Goal: Transaction & Acquisition: Obtain resource

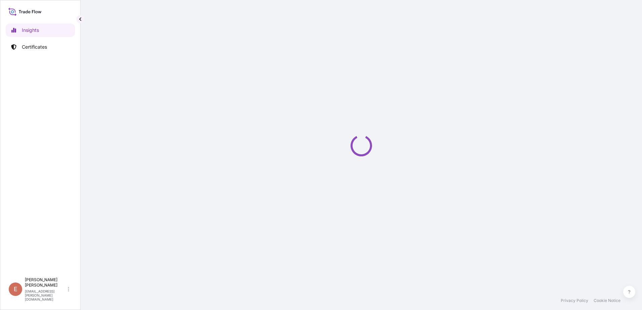
select select "2025"
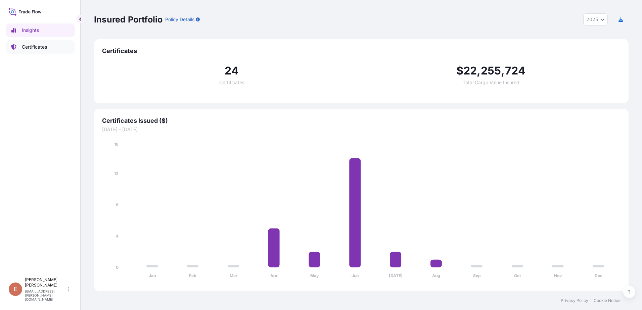
click at [30, 47] on p "Certificates" at bounding box center [34, 47] width 25 height 7
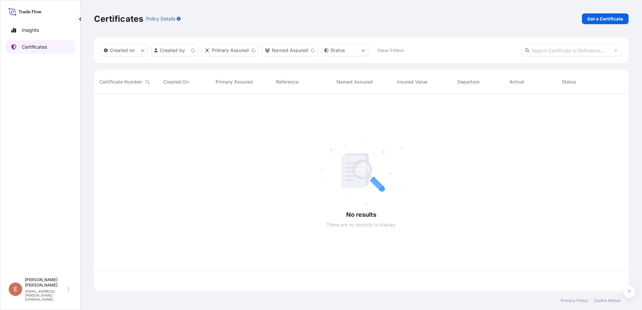
scroll to position [196, 530]
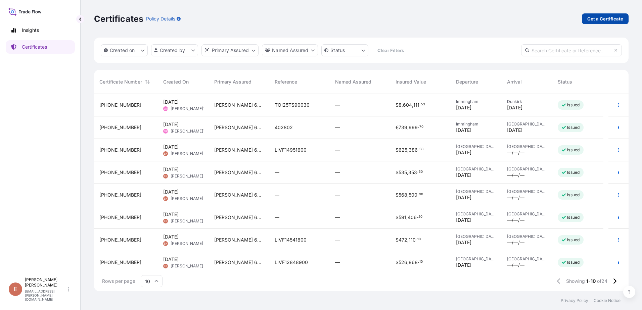
click at [615, 19] on p "Get a Certificate" at bounding box center [605, 18] width 36 height 7
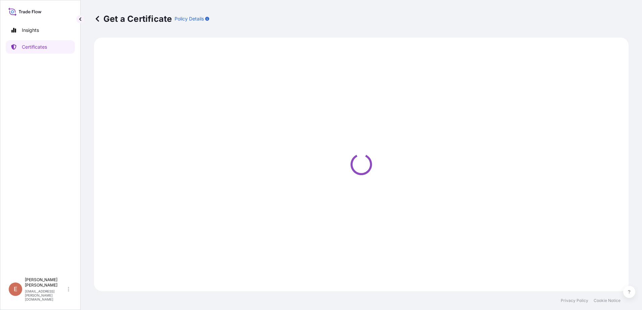
select select "Barge"
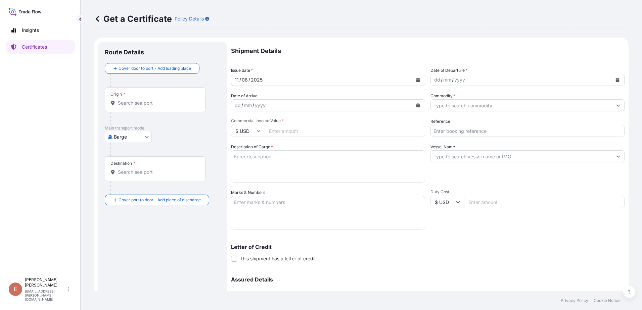
click at [299, 81] on div "11 / 08 / 2025" at bounding box center [321, 80] width 181 height 12
click at [416, 79] on icon "Calendar" at bounding box center [418, 80] width 4 height 4
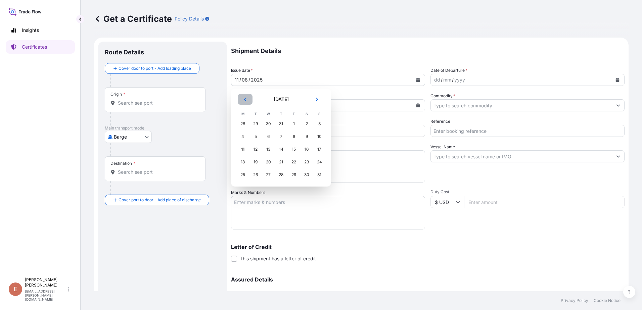
click at [242, 98] on button "Previous" at bounding box center [245, 99] width 15 height 11
click at [321, 150] on div "20" at bounding box center [319, 149] width 12 height 12
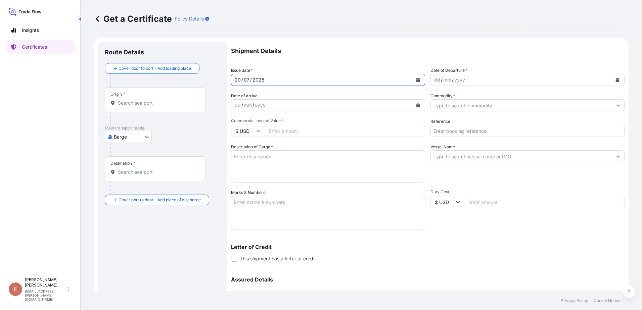
click at [416, 79] on icon "Calendar" at bounding box center [418, 80] width 4 height 4
click at [189, 80] on form "Route Details Cover door to port - Add loading place Place of loading Road / In…" at bounding box center [361, 198] width 535 height 321
click at [258, 81] on div "2025" at bounding box center [258, 80] width 13 height 8
click at [265, 103] on div "yyyy" at bounding box center [260, 105] width 12 height 8
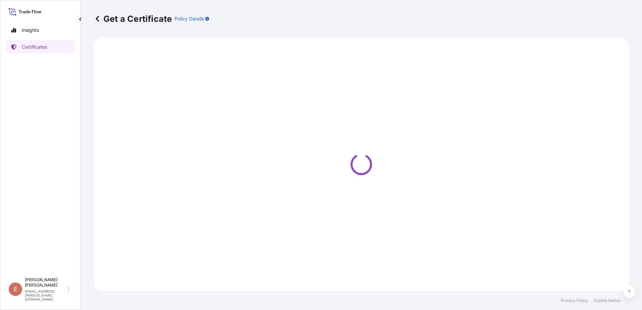
select select "Barge"
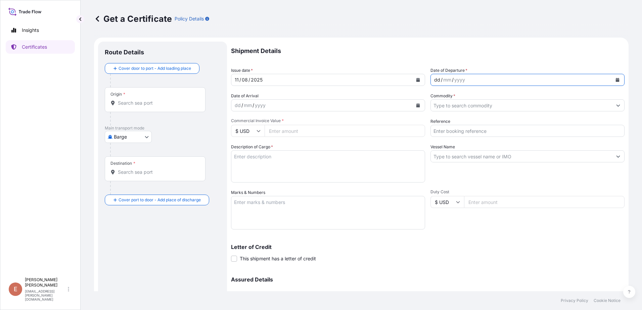
click at [475, 77] on div "dd / mm / yyyy" at bounding box center [521, 80] width 181 height 12
click at [478, 81] on div "dd / mm / yyyy" at bounding box center [521, 80] width 181 height 12
click at [616, 81] on icon "Calendar" at bounding box center [618, 80] width 4 height 4
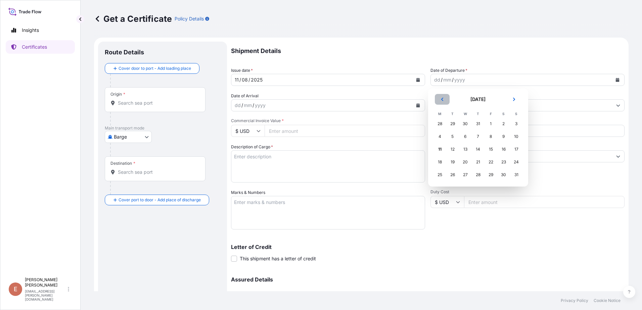
click at [441, 101] on icon "Previous" at bounding box center [442, 99] width 4 height 4
click at [515, 150] on div "20" at bounding box center [516, 149] width 12 height 12
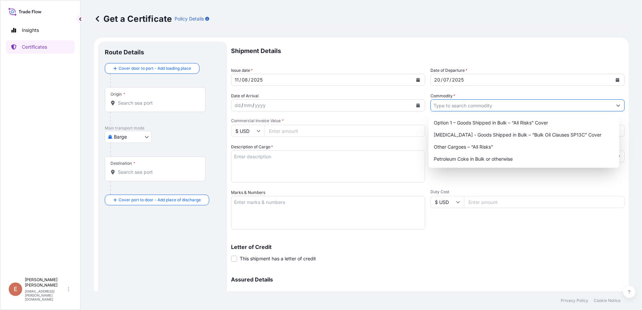
click at [461, 104] on input "Commodity *" at bounding box center [521, 105] width 181 height 12
click at [480, 123] on div "Option 1 – Goods Shipped in Bulk – “All Risks” Cover" at bounding box center [524, 123] width 186 height 12
type input "Option 1 – Goods Shipped in Bulk – “All Risks” Cover"
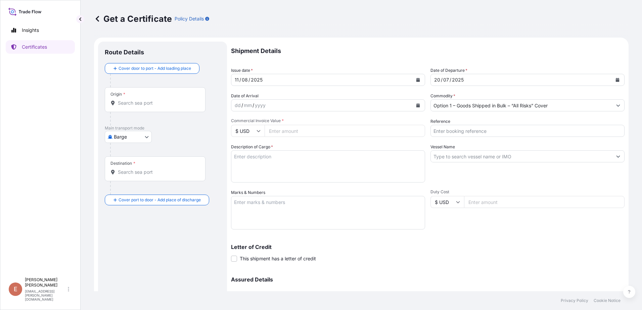
click at [518, 239] on div "Letter of Credit This shipment has a letter of credit Letter of credit * Letter…" at bounding box center [428, 249] width 394 height 26
click at [153, 101] on input "Origin *" at bounding box center [157, 103] width 79 height 7
click at [127, 141] on body "0 options available. Insights Certificates E [PERSON_NAME] [PERSON_NAME][EMAIL_…" at bounding box center [321, 155] width 642 height 310
click at [127, 189] on span "Ocean Vessel" at bounding box center [133, 190] width 30 height 7
select select "Ocean Vessel"
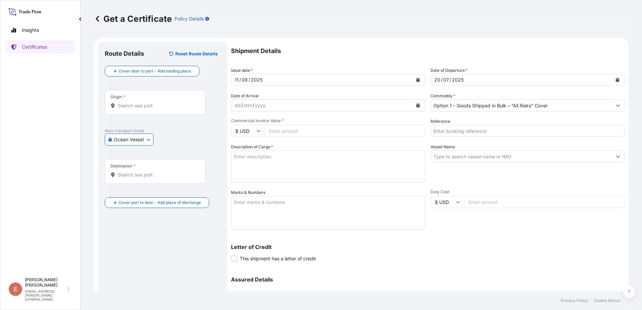
click at [139, 107] on input "Origin *" at bounding box center [157, 105] width 79 height 7
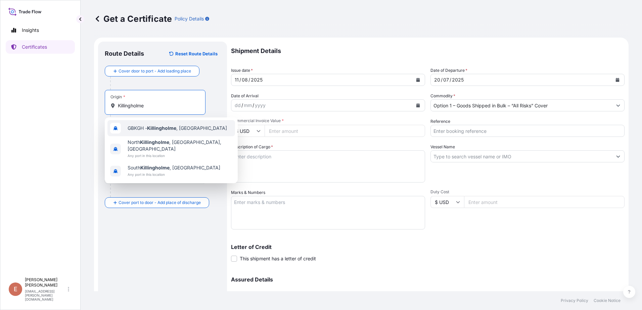
click at [184, 126] on span "GBKGH - [GEOGRAPHIC_DATA] , [GEOGRAPHIC_DATA]" at bounding box center [177, 128] width 99 height 7
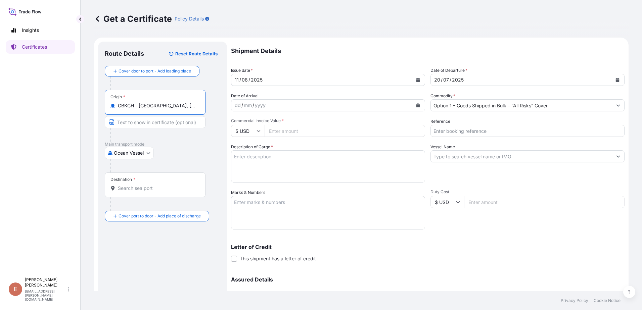
type input "GBKGH - [GEOGRAPHIC_DATA], [GEOGRAPHIC_DATA]"
click at [147, 122] on input "Text to appear on certificate" at bounding box center [155, 122] width 101 height 12
type input "Killingholme"
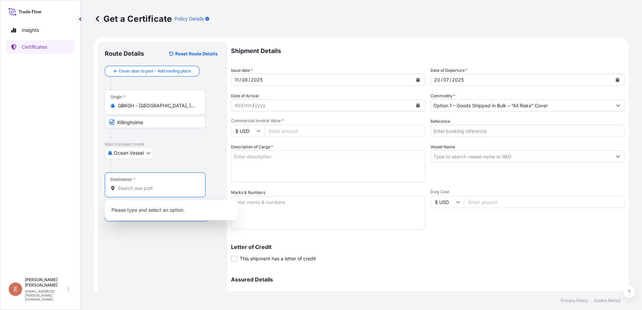
click at [159, 191] on input "Destination *" at bounding box center [157, 188] width 79 height 7
click at [168, 251] on div "Route Details Reset Route Details Cover door to port - Add loading place Place …" at bounding box center [163, 198] width 116 height 300
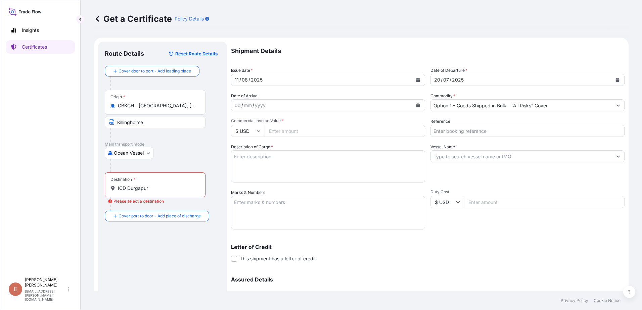
click at [150, 187] on input "ICD Durgapur" at bounding box center [157, 188] width 79 height 7
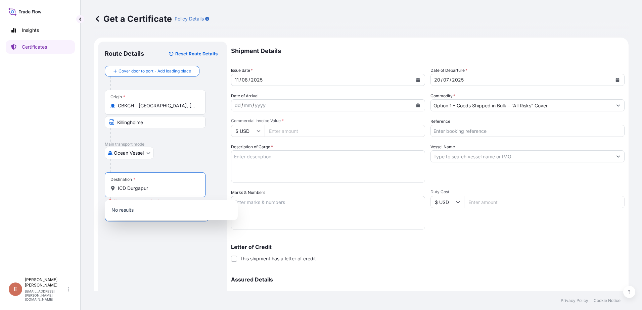
drag, startPoint x: 150, startPoint y: 187, endPoint x: 93, endPoint y: 190, distance: 56.5
click at [93, 190] on div "Get a Certificate Policy Details Route Details Reset Route Details Cover door t…" at bounding box center [361, 145] width 561 height 291
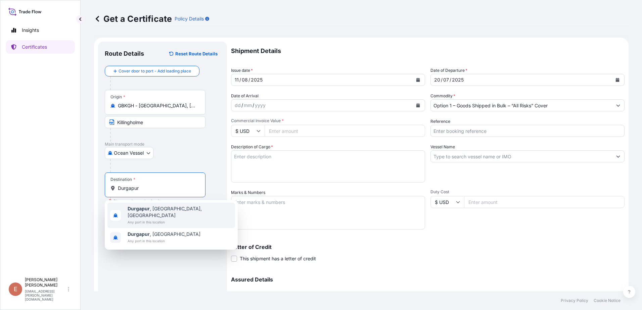
click at [137, 219] on span "Any port in this location" at bounding box center [180, 222] width 105 height 7
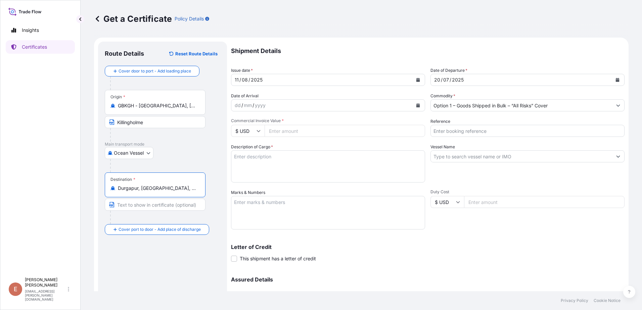
type input "Durgapur, [GEOGRAPHIC_DATA], [GEOGRAPHIC_DATA]"
click at [133, 205] on input "Text to appear on certificate" at bounding box center [155, 205] width 101 height 12
type input "ICD Durgapur"
click at [174, 262] on div "Route Details Reset Route Details Cover door to port - Add loading place Place …" at bounding box center [163, 198] width 116 height 300
click at [267, 162] on textarea "Description of Cargo *" at bounding box center [328, 166] width 194 height 32
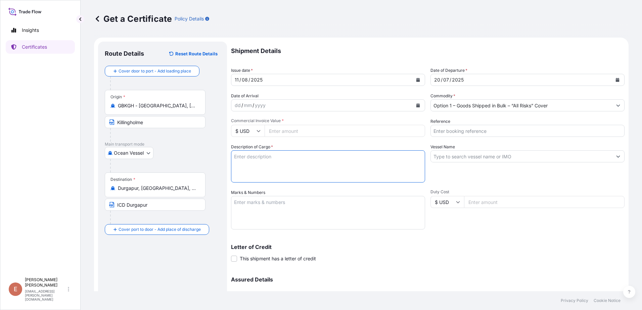
paste textarea "Calcined Needle Petroleum Coke"
type textarea "Calcined Needle Petroleum Coke"
click at [298, 131] on input "Commercial Invoice Value *" at bounding box center [345, 131] width 161 height 12
type input "488367"
click at [341, 155] on textarea "Calcined Needle Petroleum Coke" at bounding box center [328, 166] width 194 height 32
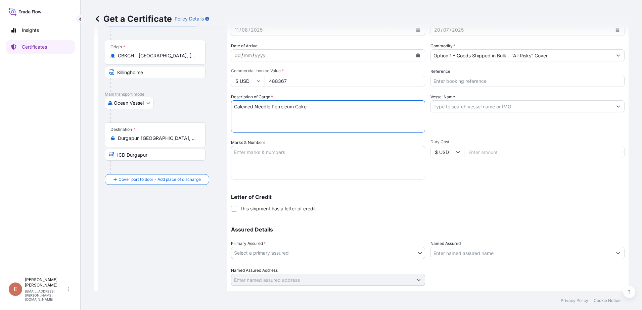
scroll to position [67, 0]
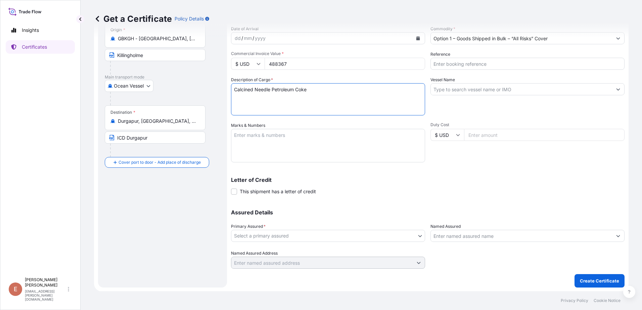
click at [407, 235] on body "Insights Certificates E [PERSON_NAME] [PERSON_NAME][EMAIL_ADDRESS][PERSON_NAME]…" at bounding box center [321, 155] width 642 height 310
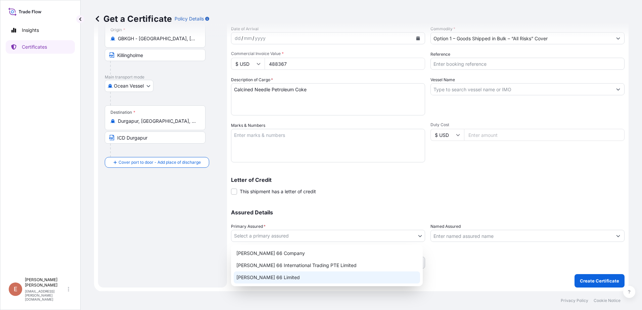
click at [363, 276] on div "[PERSON_NAME] 66 Limited" at bounding box center [327, 278] width 186 height 12
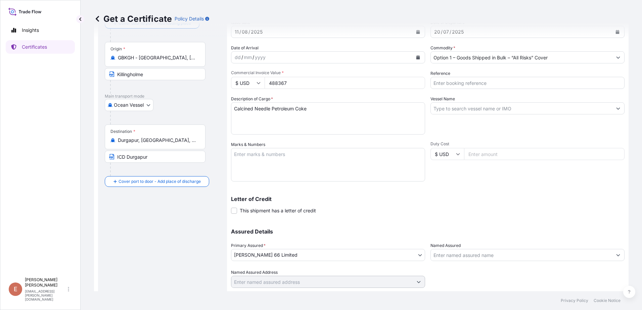
scroll to position [0, 0]
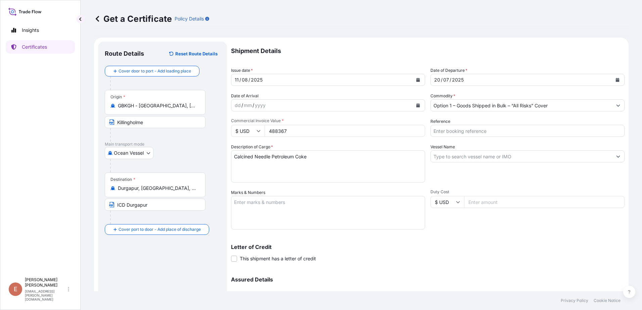
click at [459, 157] on input "Vessel Name" at bounding box center [521, 156] width 181 height 12
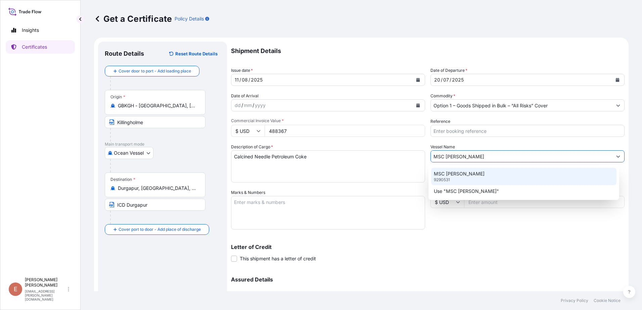
click at [472, 179] on div "MSC [PERSON_NAME] 9290531" at bounding box center [524, 176] width 186 height 17
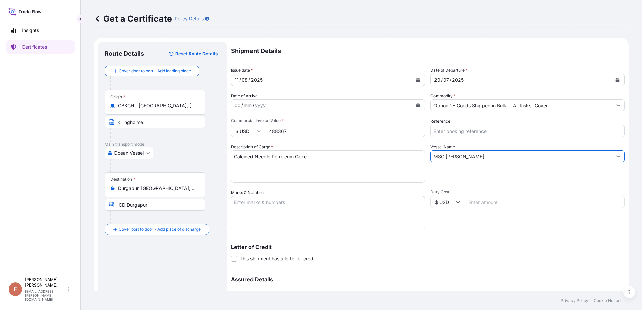
type input "MSC [PERSON_NAME]"
click at [440, 132] on input "Reference" at bounding box center [528, 131] width 194 height 12
paste input "EBKG13345117"
type input "EBKG13345117"
click at [518, 251] on div "Letter of Credit This shipment has a letter of credit Letter of credit * Letter…" at bounding box center [428, 253] width 394 height 18
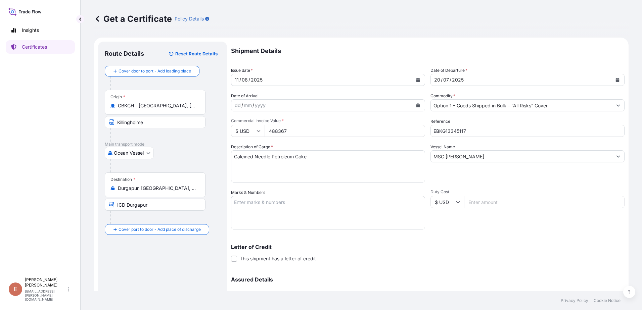
click at [466, 248] on p "Letter of Credit" at bounding box center [428, 246] width 394 height 5
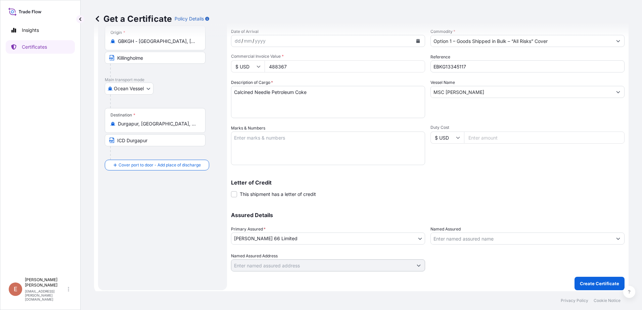
scroll to position [67, 0]
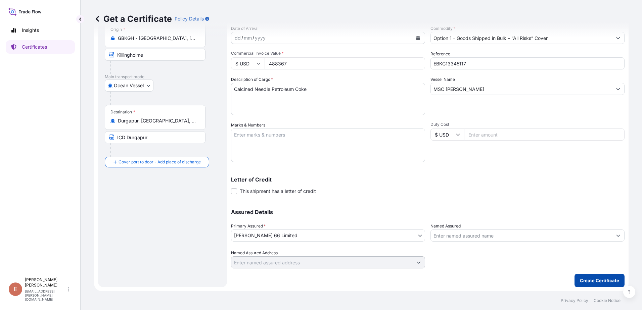
click at [591, 283] on p "Create Certificate" at bounding box center [599, 280] width 39 height 7
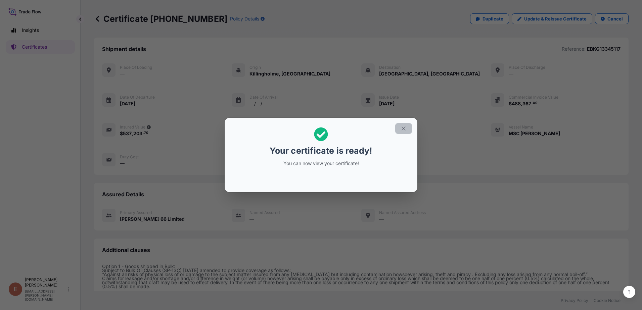
click at [400, 130] on button "button" at bounding box center [403, 128] width 17 height 11
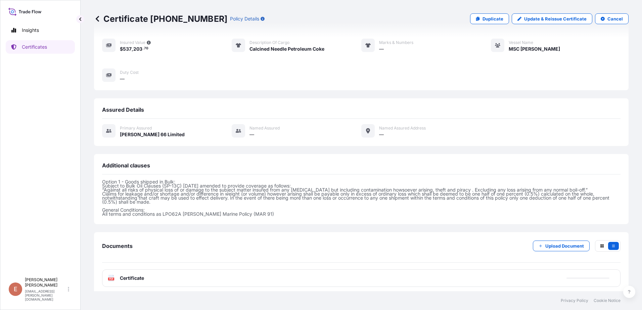
scroll to position [88, 0]
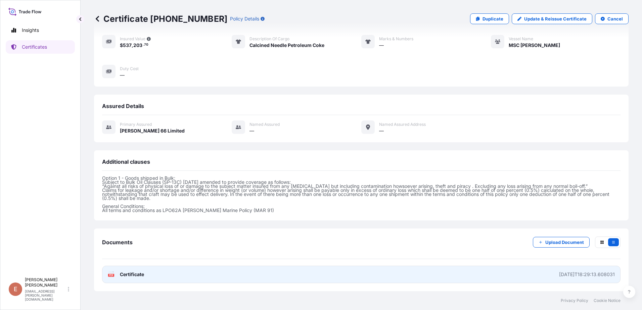
click at [563, 274] on div "[DATE]T18:29:13.608031" at bounding box center [587, 274] width 56 height 7
click at [115, 274] on div "PDF Certificate" at bounding box center [126, 274] width 36 height 7
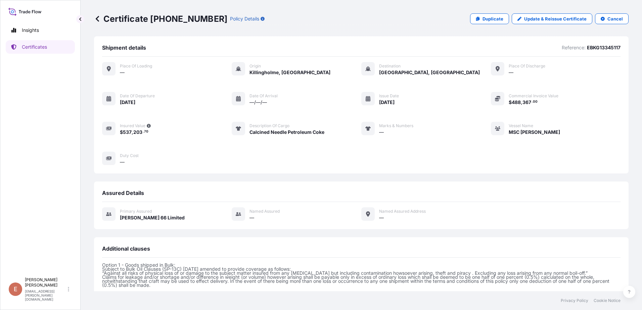
scroll to position [0, 0]
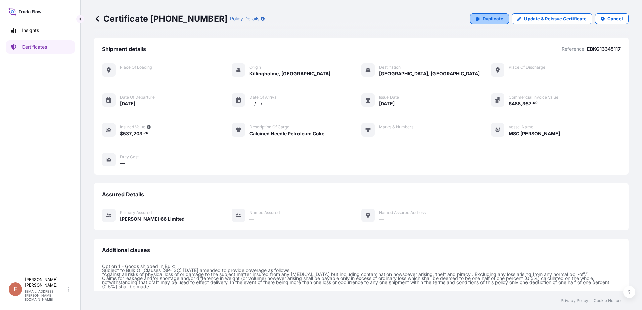
click at [486, 17] on p "Duplicate" at bounding box center [493, 18] width 21 height 7
select select "Ocean Vessel"
select select "31939"
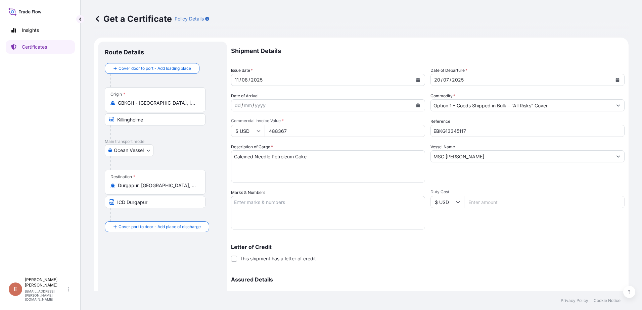
drag, startPoint x: 302, startPoint y: 132, endPoint x: 263, endPoint y: 130, distance: 39.0
click at [263, 130] on div "$ USD 488367" at bounding box center [328, 131] width 194 height 12
type input "492861.6"
click at [488, 129] on input "EBKG13345117" at bounding box center [528, 131] width 194 height 12
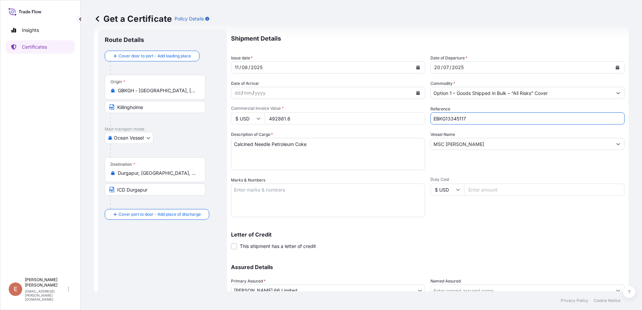
scroll to position [0, 0]
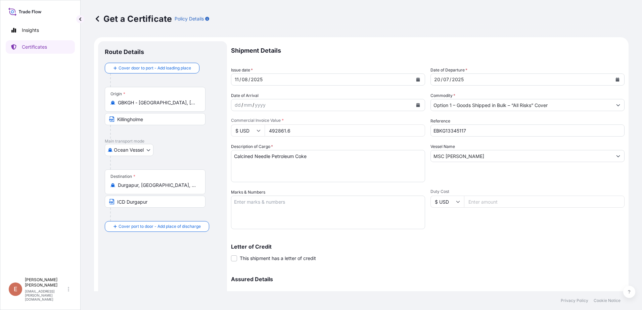
click at [464, 131] on input "EBKG13345117" at bounding box center [528, 131] width 194 height 12
click at [458, 131] on input "EBKG13345117" at bounding box center [528, 131] width 194 height 12
paste input "5"
type input "EBKG13345157"
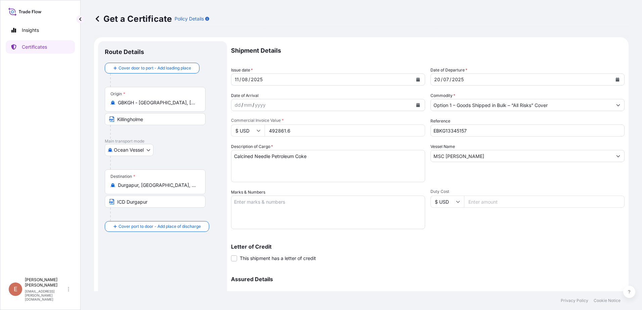
click at [521, 253] on div "Letter of Credit This shipment has a letter of credit Letter of credit * Letter…" at bounding box center [428, 253] width 394 height 18
click at [523, 253] on div "Letter of Credit This shipment has a letter of credit Letter of credit * Letter…" at bounding box center [428, 253] width 394 height 18
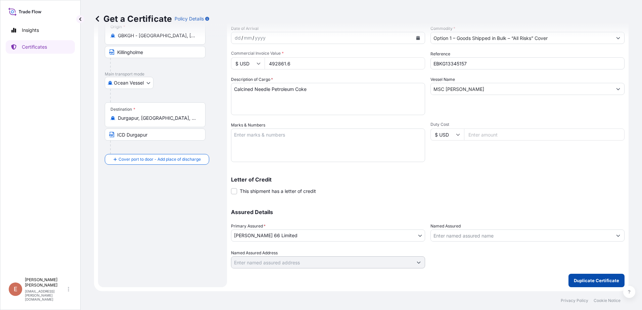
click at [590, 281] on p "Duplicate Certificate" at bounding box center [596, 280] width 45 height 7
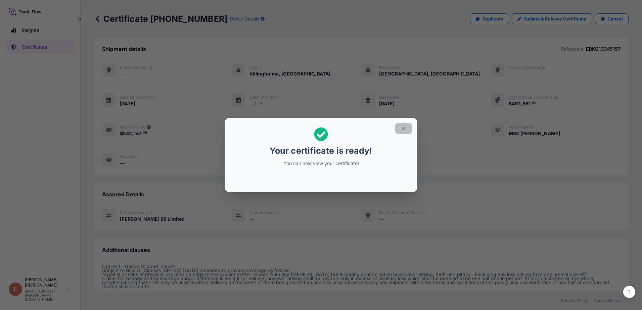
click at [403, 130] on icon "button" at bounding box center [404, 129] width 6 height 6
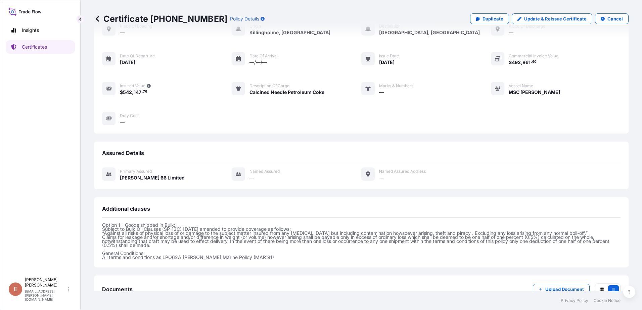
scroll to position [88, 0]
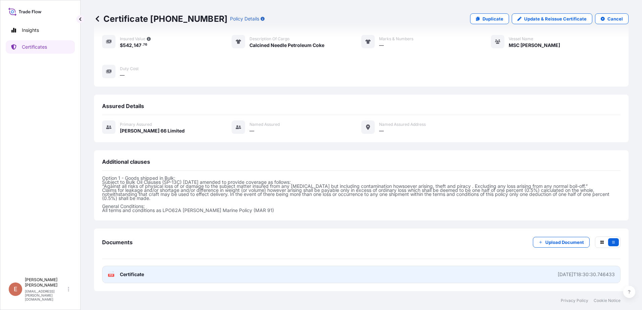
click at [143, 276] on span "Certificate" at bounding box center [132, 274] width 24 height 7
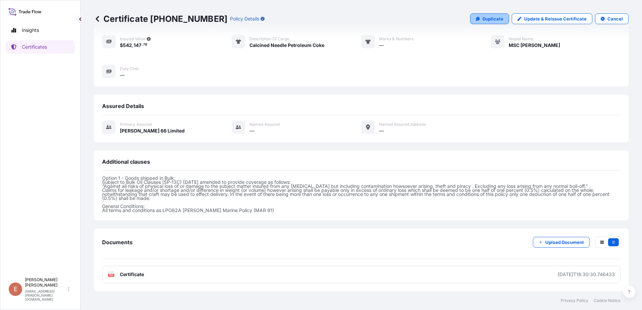
click at [486, 17] on p "Duplicate" at bounding box center [493, 18] width 21 height 7
select select "Ocean Vessel"
select select "31939"
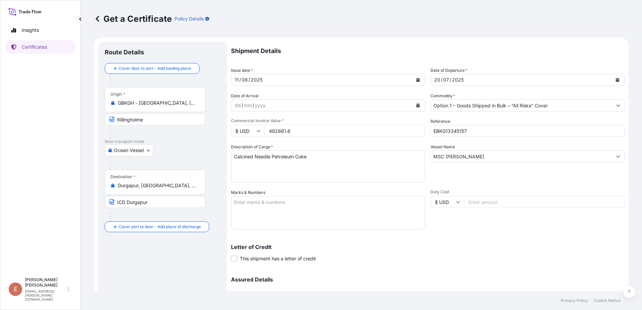
click at [486, 78] on div "[DATE]" at bounding box center [521, 80] width 181 height 12
click at [616, 81] on button "Calendar" at bounding box center [617, 80] width 11 height 11
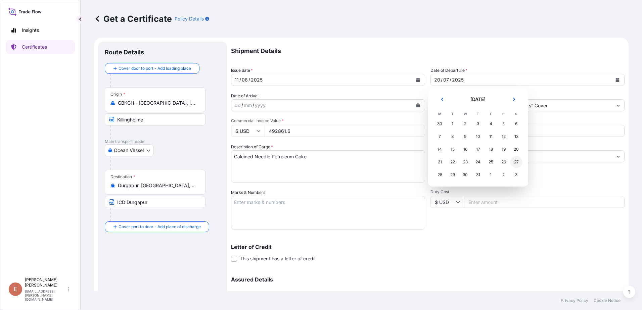
click at [519, 164] on div "27" at bounding box center [516, 162] width 12 height 12
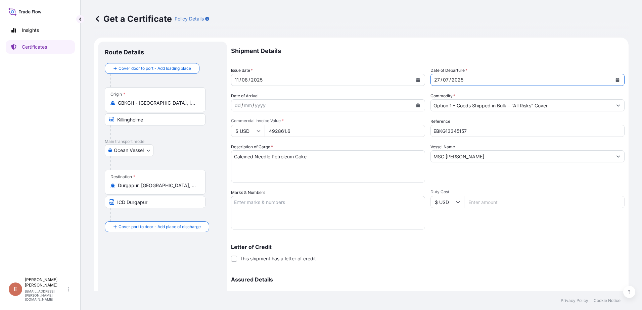
click at [510, 254] on div "Letter of Credit This shipment has a letter of credit Letter of credit * Letter…" at bounding box center [428, 253] width 394 height 18
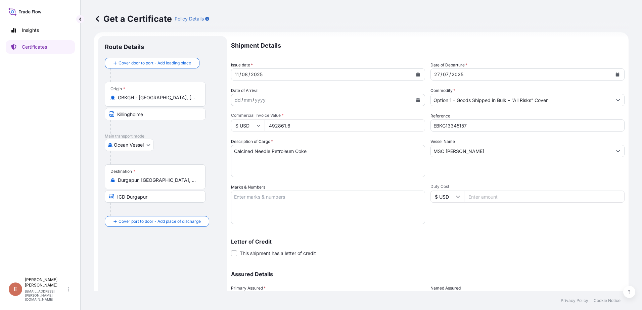
scroll to position [0, 0]
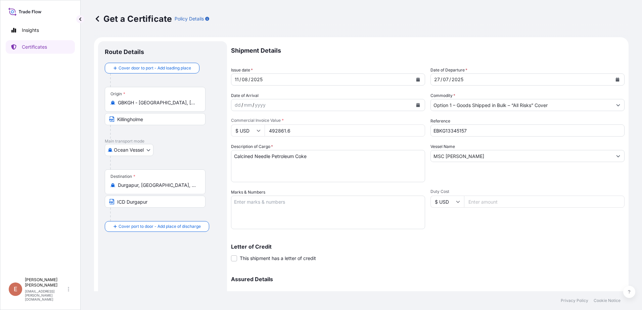
drag, startPoint x: 303, startPoint y: 133, endPoint x: 260, endPoint y: 132, distance: 43.7
click at [260, 132] on div "$ USD 492861.6" at bounding box center [328, 131] width 194 height 12
type input "432022.5"
click at [491, 240] on div "Letter of Credit This shipment has a letter of credit Letter of credit * Letter…" at bounding box center [428, 249] width 394 height 26
click at [454, 156] on input "MSC [PERSON_NAME]" at bounding box center [521, 156] width 181 height 12
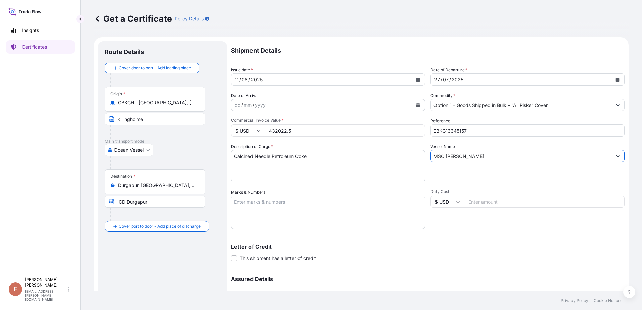
click at [454, 156] on input "MSC [PERSON_NAME]" at bounding box center [521, 156] width 181 height 12
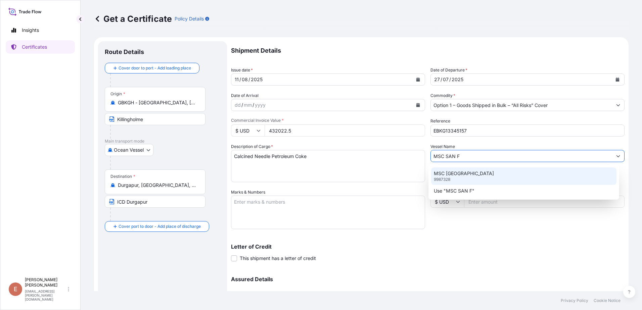
click at [459, 178] on div "MSC [GEOGRAPHIC_DATA] 9987328" at bounding box center [524, 176] width 186 height 17
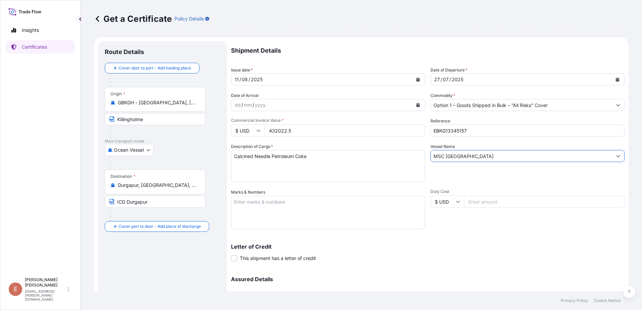
type input "MSC [GEOGRAPHIC_DATA]"
click at [457, 132] on input "EBKG13345157" at bounding box center [528, 131] width 194 height 12
click at [455, 132] on input "EBKG13345157" at bounding box center [528, 131] width 194 height 12
paste input "54119"
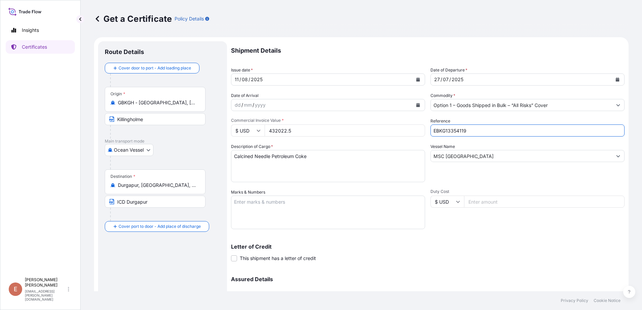
type input "EBKG13354119"
click at [156, 189] on div "Destination * [GEOGRAPHIC_DATA], [GEOGRAPHIC_DATA], [GEOGRAPHIC_DATA]" at bounding box center [155, 182] width 101 height 25
click at [156, 189] on input "Durgapur, [GEOGRAPHIC_DATA], [GEOGRAPHIC_DATA]" at bounding box center [157, 185] width 79 height 7
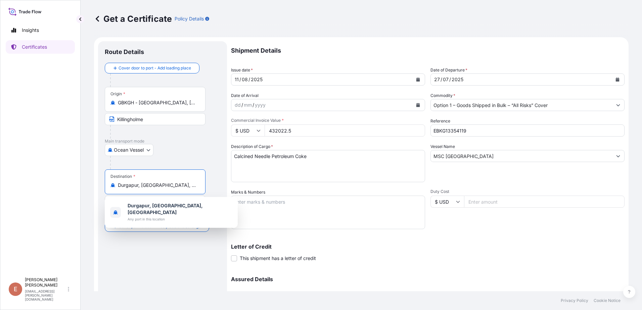
click at [160, 186] on input "Durgapur, [GEOGRAPHIC_DATA], [GEOGRAPHIC_DATA]" at bounding box center [157, 185] width 79 height 7
drag, startPoint x: 189, startPoint y: 185, endPoint x: 93, endPoint y: 182, distance: 96.4
click at [93, 182] on div "Get a Certificate Policy Details Route Details Cover door to port - Add loading…" at bounding box center [361, 145] width 561 height 291
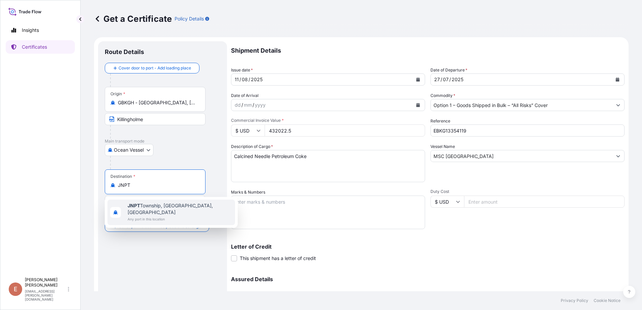
click at [182, 209] on span "[GEOGRAPHIC_DATA], [GEOGRAPHIC_DATA], [GEOGRAPHIC_DATA]" at bounding box center [180, 208] width 105 height 13
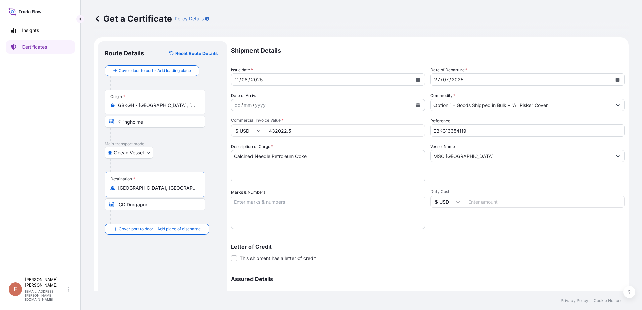
type input "[GEOGRAPHIC_DATA], [GEOGRAPHIC_DATA], [GEOGRAPHIC_DATA]"
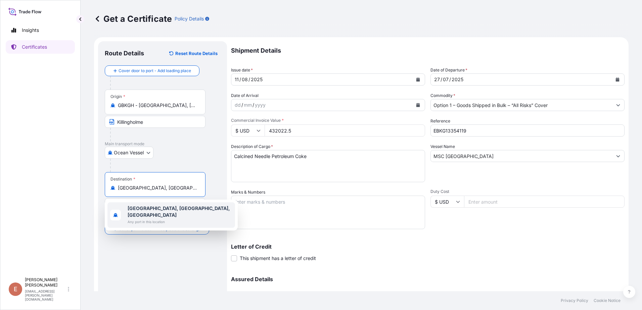
click at [141, 265] on div "Route Details Reset Route Details Cover door to port - Add loading place Place …" at bounding box center [163, 198] width 116 height 300
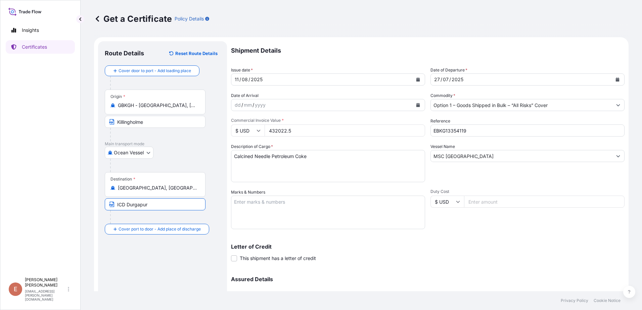
drag, startPoint x: 153, startPoint y: 204, endPoint x: 102, endPoint y: 204, distance: 51.4
click at [102, 204] on div "Route Details Reset Route Details Cover door to port - Add loading place Place …" at bounding box center [162, 197] width 129 height 313
type input "[PERSON_NAME], [GEOGRAPHIC_DATA]"
click at [174, 283] on div "Route Details Reset Route Details Cover door to port - Add loading place Place …" at bounding box center [163, 198] width 116 height 300
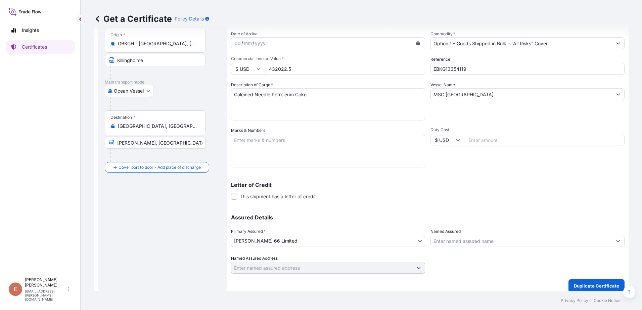
scroll to position [67, 0]
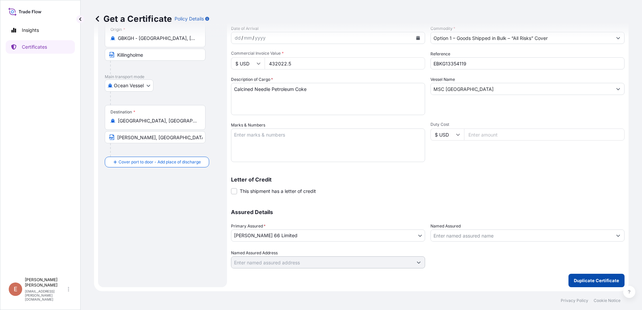
click at [585, 280] on p "Duplicate Certificate" at bounding box center [596, 280] width 45 height 7
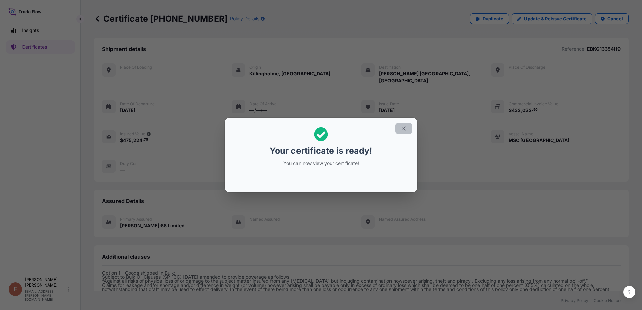
click at [405, 127] on icon "button" at bounding box center [404, 129] width 4 height 4
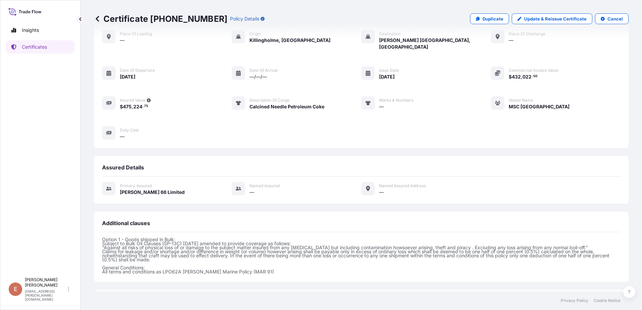
scroll to position [88, 0]
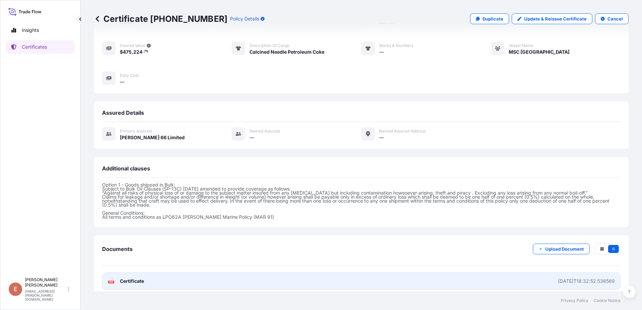
click at [133, 278] on span "Certificate" at bounding box center [132, 281] width 24 height 7
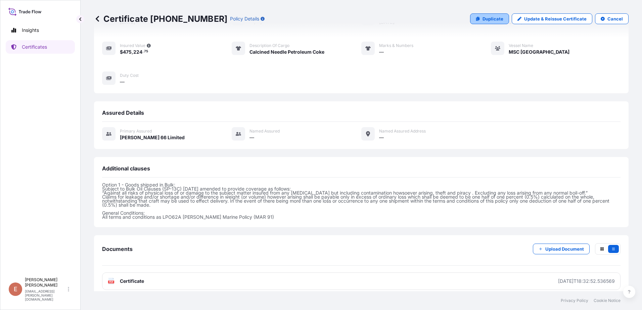
click at [486, 19] on p "Duplicate" at bounding box center [493, 18] width 21 height 7
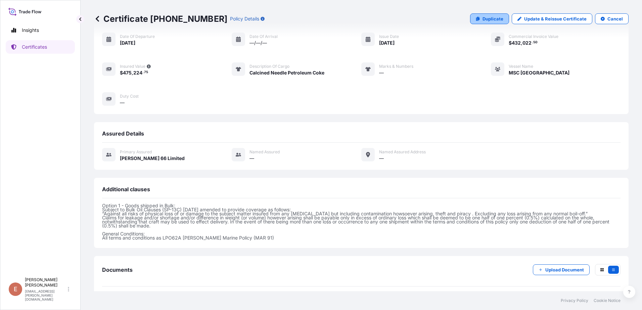
select select "Ocean Vessel"
select select "31939"
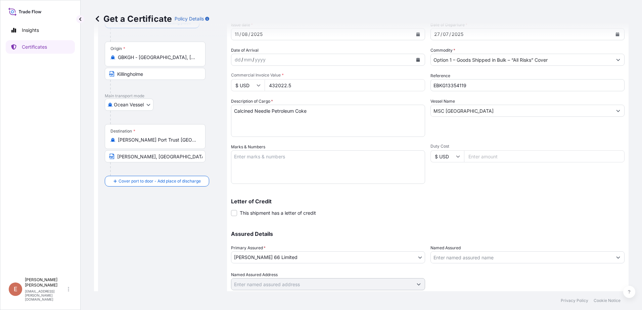
scroll to position [34, 0]
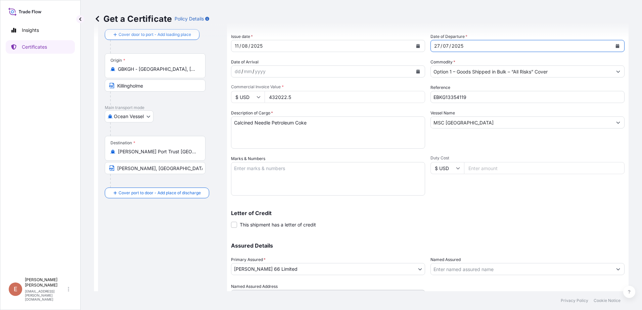
click at [513, 46] on div "[DATE]" at bounding box center [521, 46] width 181 height 12
click at [615, 46] on button "Calendar" at bounding box center [617, 46] width 11 height 11
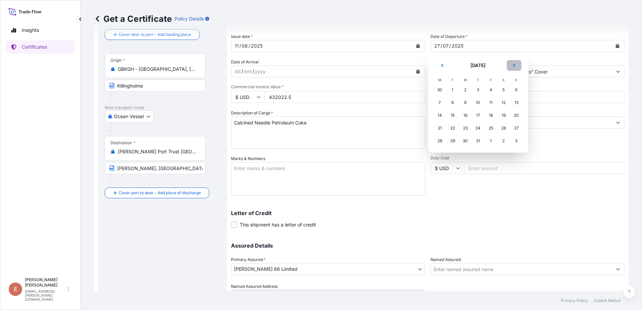
click at [514, 64] on icon "Next" at bounding box center [514, 65] width 4 height 4
click at [451, 102] on div "5" at bounding box center [453, 103] width 12 height 12
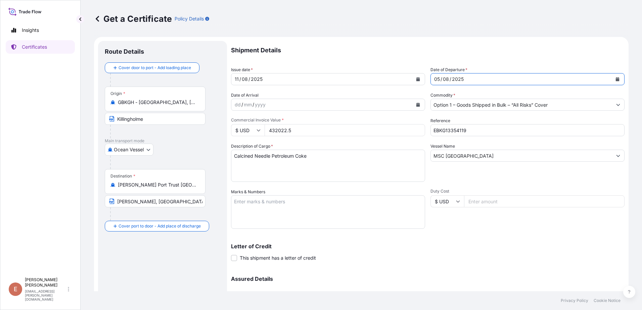
scroll to position [0, 0]
click at [458, 131] on input "EBKG13354119" at bounding box center [528, 131] width 194 height 12
paste input "61"
type input "EBKG13354161"
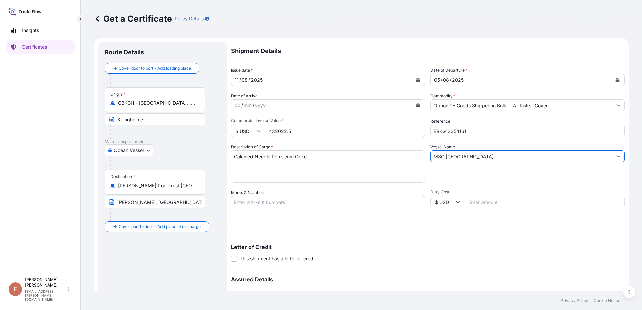
click at [488, 155] on input "MSC [GEOGRAPHIC_DATA]" at bounding box center [521, 156] width 181 height 12
drag, startPoint x: 488, startPoint y: 155, endPoint x: 445, endPoint y: 155, distance: 43.0
click at [445, 155] on input "MSC [GEOGRAPHIC_DATA]" at bounding box center [521, 156] width 181 height 12
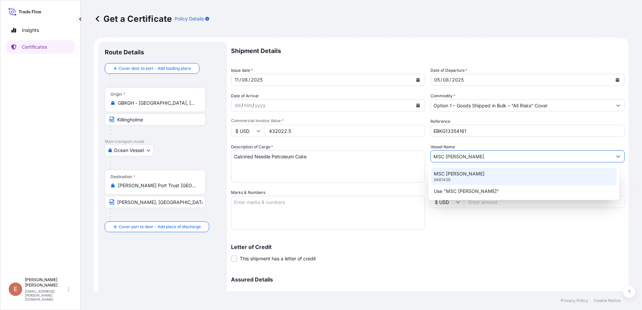
click at [489, 172] on div "MSC [PERSON_NAME] 9461439" at bounding box center [524, 176] width 186 height 17
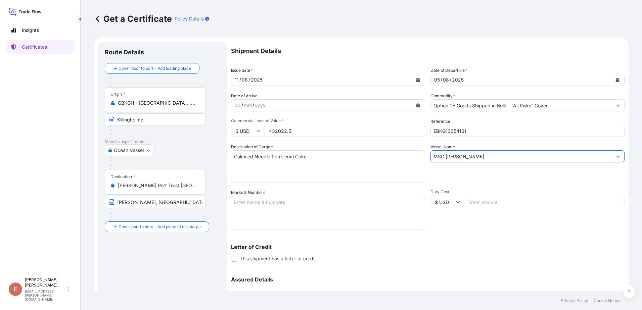
type input "MSC [PERSON_NAME]"
drag, startPoint x: 296, startPoint y: 131, endPoint x: 253, endPoint y: 129, distance: 42.7
click at [253, 129] on div "$ USD 432022.5" at bounding box center [328, 131] width 194 height 12
type input "372978"
click at [329, 161] on textarea "Calcined Needle Petroleum Coke" at bounding box center [328, 166] width 194 height 32
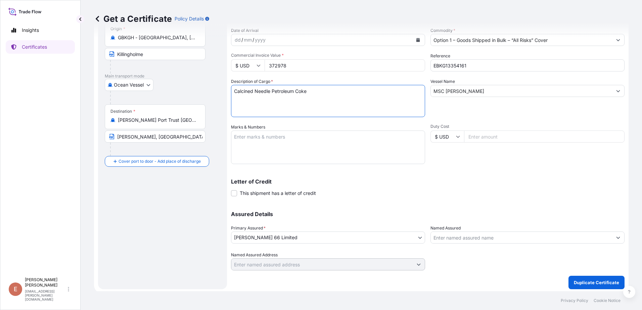
scroll to position [67, 0]
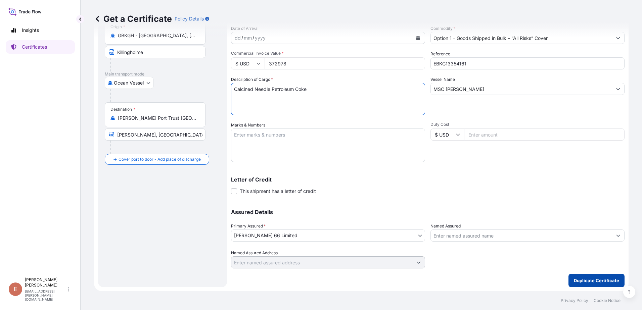
click at [576, 283] on p "Duplicate Certificate" at bounding box center [596, 280] width 45 height 7
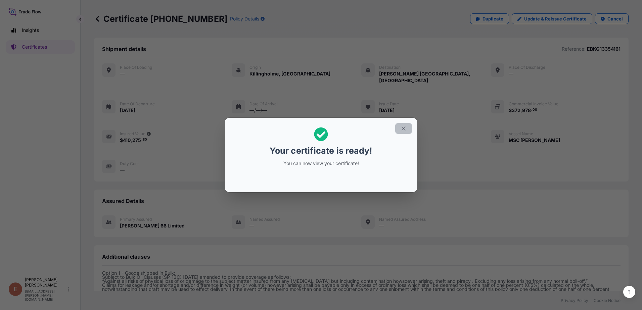
click at [406, 128] on icon "button" at bounding box center [404, 129] width 6 height 6
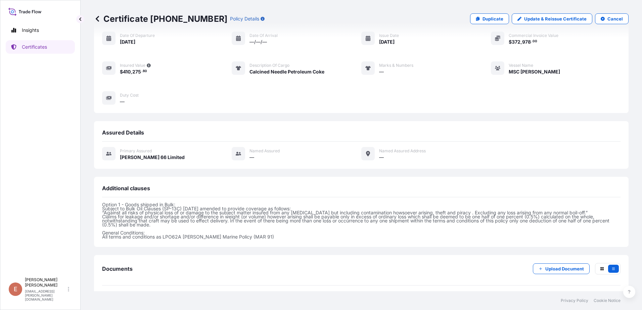
scroll to position [88, 0]
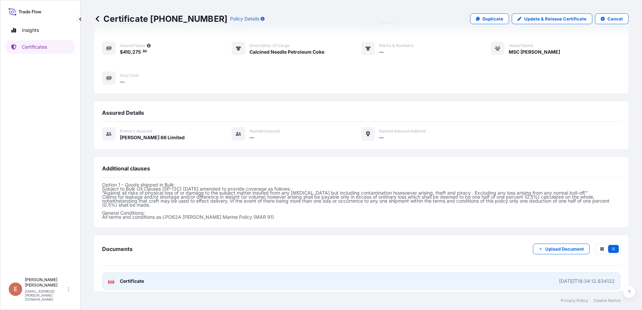
click at [128, 278] on span "Certificate" at bounding box center [132, 281] width 24 height 7
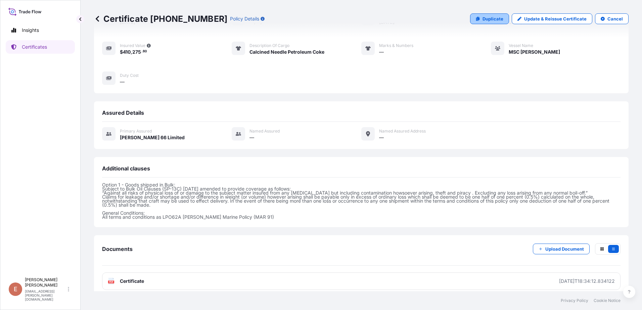
click at [488, 21] on p "Duplicate" at bounding box center [493, 18] width 21 height 7
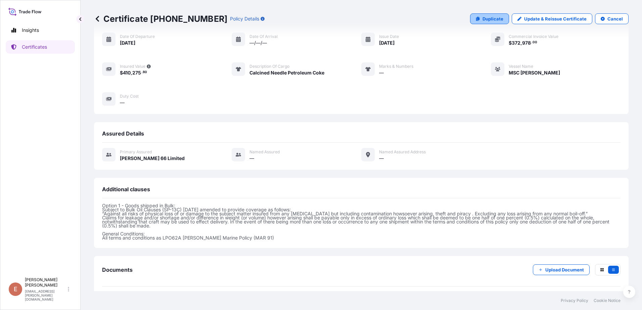
select select "Ocean Vessel"
select select "31939"
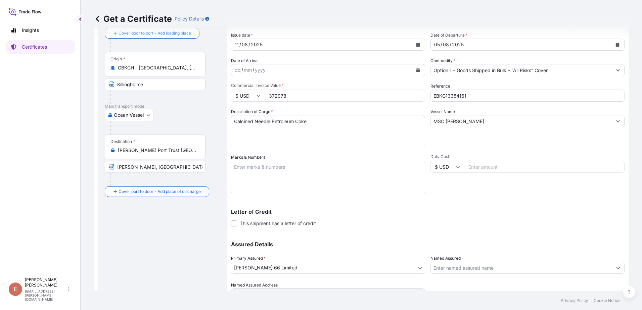
scroll to position [0, 0]
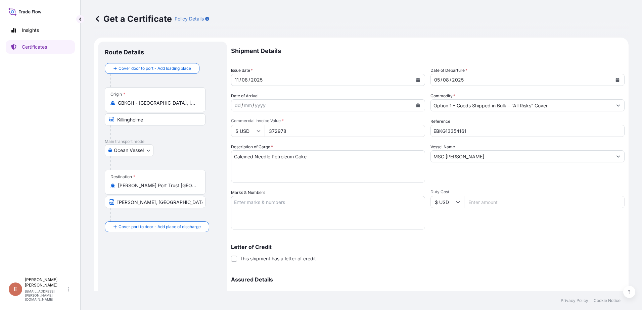
click at [296, 132] on input "372978" at bounding box center [345, 131] width 161 height 12
drag, startPoint x: 289, startPoint y: 132, endPoint x: 270, endPoint y: 132, distance: 19.1
click at [270, 132] on input "372978" at bounding box center [345, 131] width 161 height 12
type input "371228.90"
click at [464, 132] on input "EBKG13354161" at bounding box center [528, 131] width 194 height 12
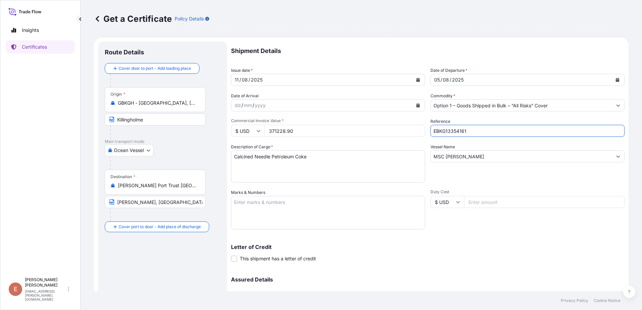
drag, startPoint x: 466, startPoint y: 131, endPoint x: 426, endPoint y: 131, distance: 39.3
click at [422, 131] on div "Shipment Details Issue date * [DATE] Date of Departure * [DATE] Date of Arrival…" at bounding box center [428, 189] width 394 height 295
paste input "45258"
type input "EBKG13345258"
click at [537, 243] on div "Letter of Credit This shipment has a letter of credit Letter of credit * Letter…" at bounding box center [428, 249] width 394 height 26
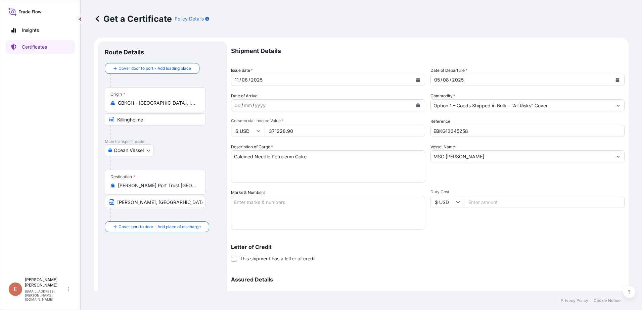
click at [181, 187] on input "[PERSON_NAME] Port Trust [GEOGRAPHIC_DATA], [GEOGRAPHIC_DATA]" at bounding box center [157, 185] width 79 height 7
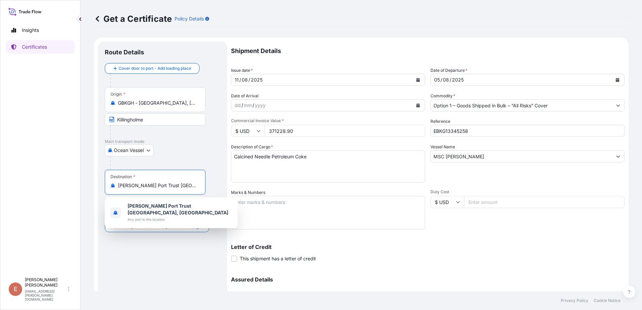
click at [181, 187] on input "[PERSON_NAME] Port Trust [GEOGRAPHIC_DATA], [GEOGRAPHIC_DATA]" at bounding box center [157, 185] width 79 height 7
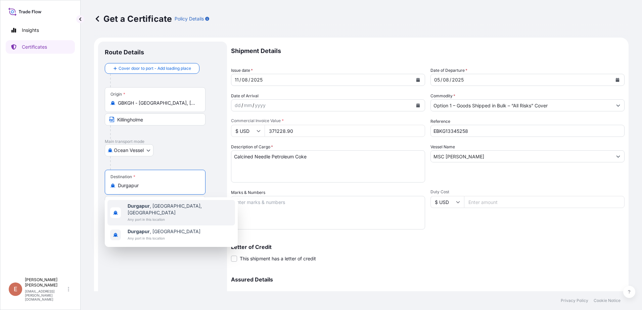
click at [176, 209] on span "Durgapur , [GEOGRAPHIC_DATA], [GEOGRAPHIC_DATA]" at bounding box center [180, 209] width 105 height 13
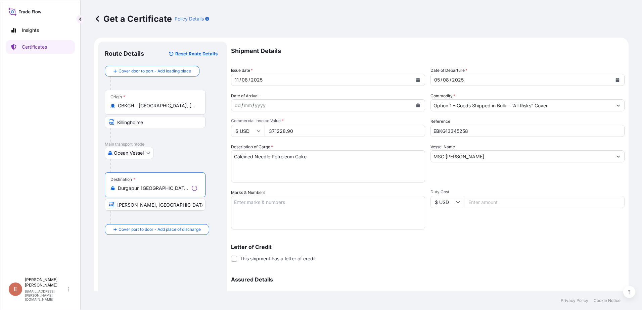
type input "Durgapur, [GEOGRAPHIC_DATA], [GEOGRAPHIC_DATA]"
click at [170, 205] on input "[PERSON_NAME], [GEOGRAPHIC_DATA]" at bounding box center [155, 205] width 101 height 12
drag, startPoint x: 170, startPoint y: 205, endPoint x: 80, endPoint y: 205, distance: 89.7
click at [80, 205] on div "Insights Certificates E [PERSON_NAME] [PERSON_NAME][EMAIL_ADDRESS][PERSON_NAME]…" at bounding box center [321, 155] width 642 height 310
type input "ICD"
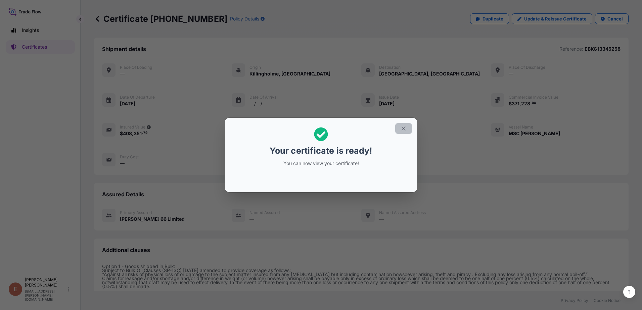
click at [405, 125] on button "button" at bounding box center [403, 128] width 17 height 11
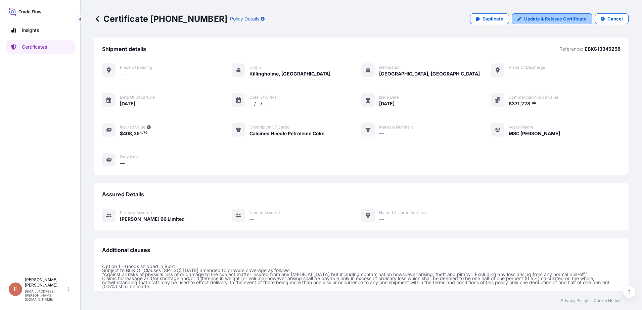
click at [530, 21] on p "Update & Reissue Certificate" at bounding box center [555, 18] width 62 height 7
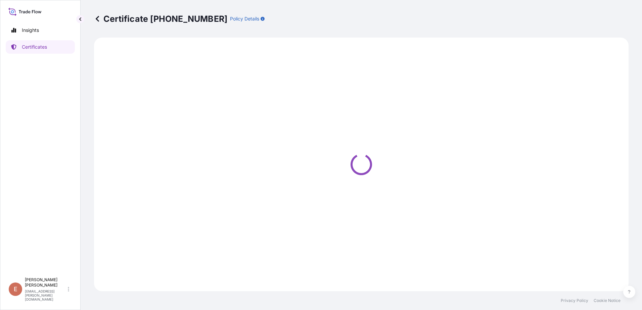
select select "Ocean Vessel"
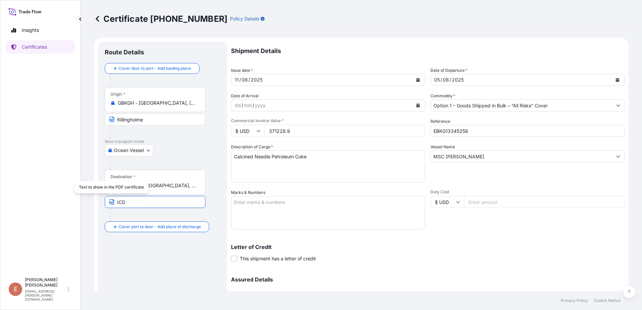
click at [137, 204] on input "ICD" at bounding box center [155, 202] width 101 height 12
type input "ICD Durgapur"
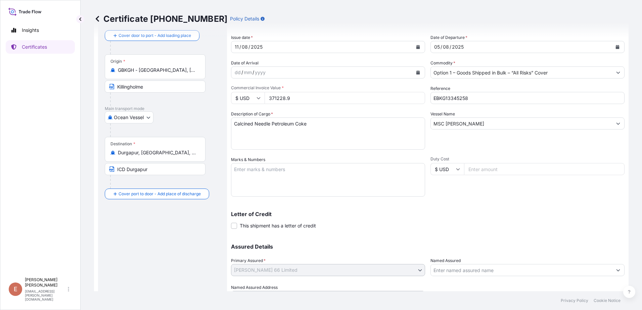
scroll to position [67, 0]
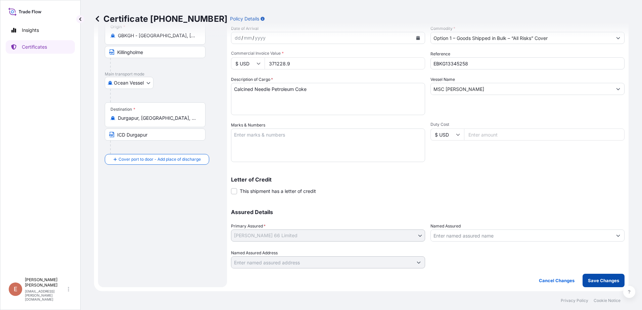
click at [590, 282] on p "Save Changes" at bounding box center [603, 280] width 31 height 7
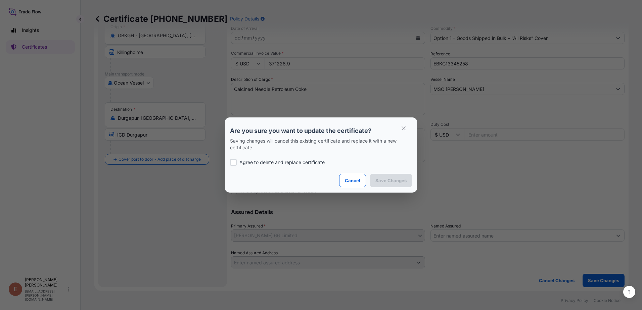
click at [236, 163] on div at bounding box center [233, 162] width 7 height 7
checkbox input "true"
click at [390, 183] on p "Save Changes" at bounding box center [390, 180] width 31 height 7
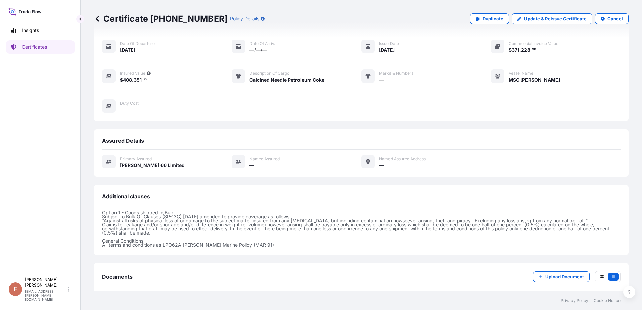
scroll to position [88, 0]
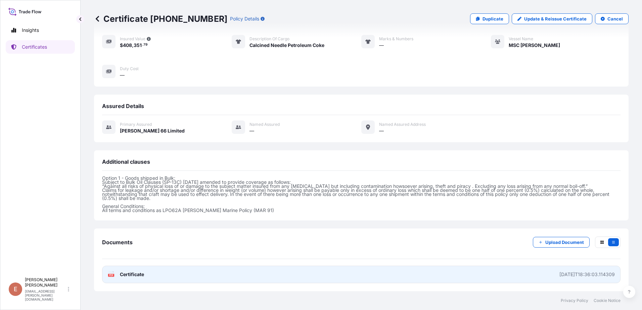
click at [165, 274] on link "PDF Certificate [DATE]T18:36:03.114309" at bounding box center [361, 274] width 518 height 17
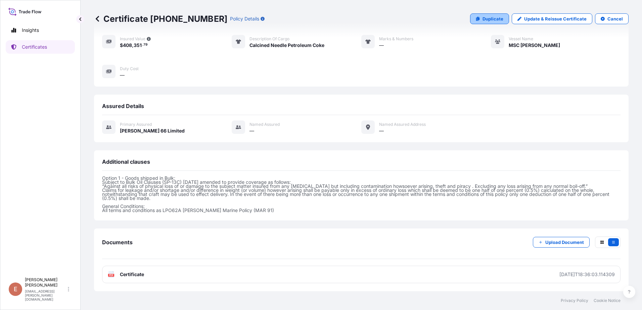
click at [483, 19] on p "Duplicate" at bounding box center [493, 18] width 21 height 7
select select "Ocean Vessel"
select select "31939"
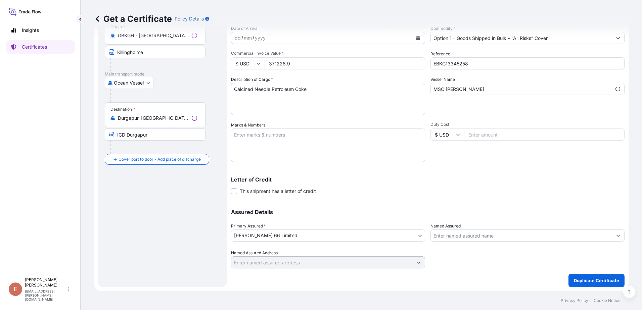
scroll to position [67, 0]
click at [292, 63] on input "371228.9" at bounding box center [345, 63] width 161 height 12
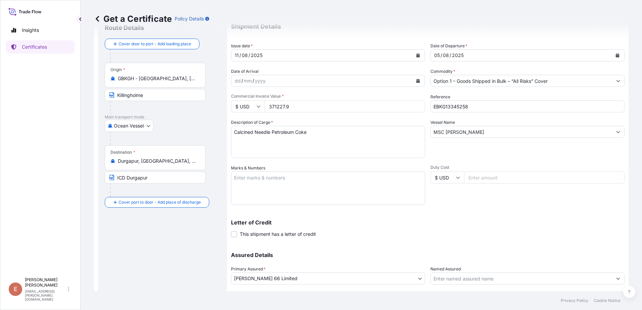
scroll to position [34, 0]
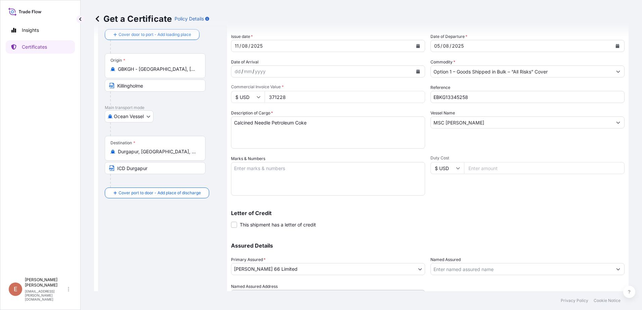
drag, startPoint x: 359, startPoint y: 128, endPoint x: 349, endPoint y: 129, distance: 10.1
click at [359, 129] on textarea "Calcined Needle Petroleum Coke" at bounding box center [328, 133] width 194 height 32
click at [302, 94] on input "371228" at bounding box center [345, 97] width 161 height 12
drag, startPoint x: 293, startPoint y: 97, endPoint x: 278, endPoint y: 97, distance: 14.4
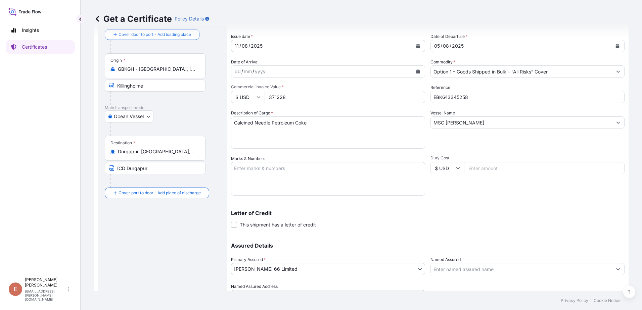
click at [262, 97] on div "$ USD 371228" at bounding box center [328, 97] width 194 height 12
type input "125204.30"
click at [461, 98] on input "EBKG13345258" at bounding box center [528, 97] width 194 height 12
click at [450, 97] on input "EBKG13345258" at bounding box center [528, 97] width 194 height 12
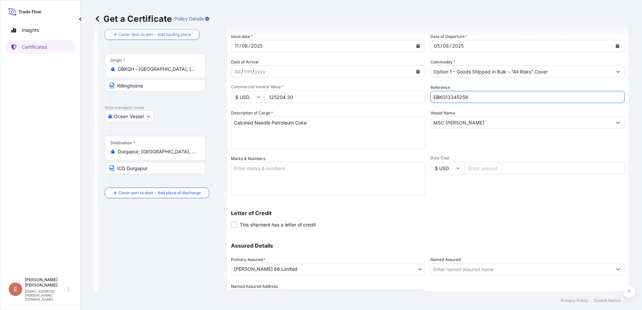
paste input "77"
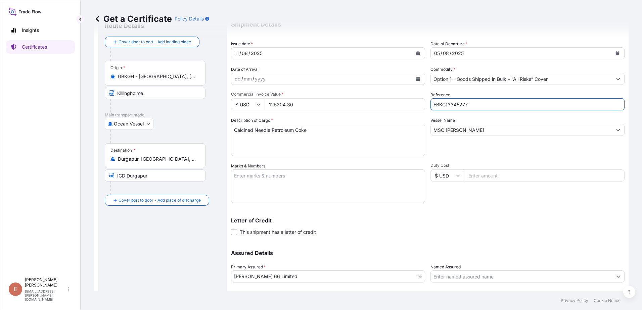
scroll to position [67, 0]
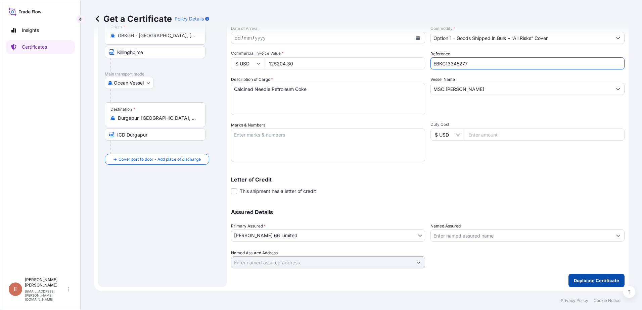
type input "EBKG13345277"
click at [588, 280] on p "Duplicate Certificate" at bounding box center [596, 280] width 45 height 7
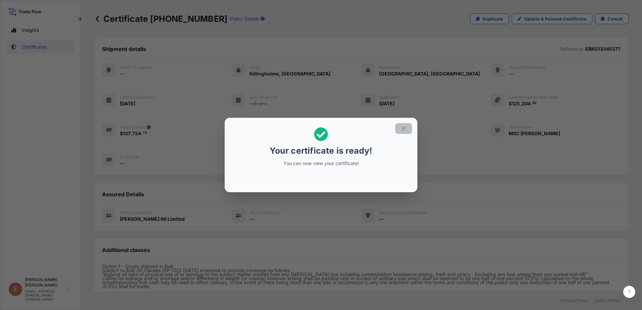
click at [404, 127] on icon "button" at bounding box center [404, 129] width 6 height 6
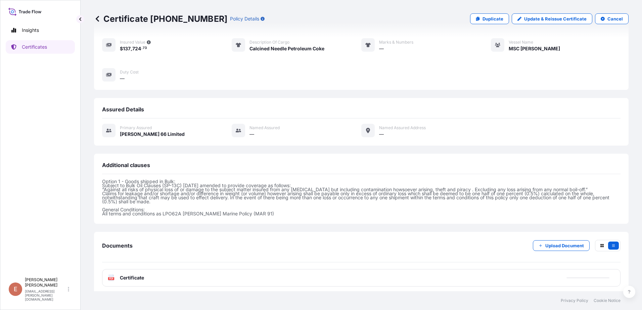
scroll to position [88, 0]
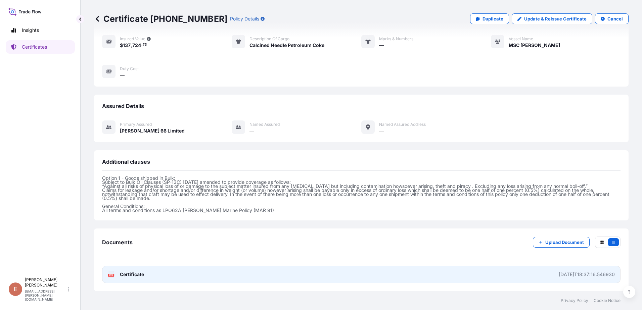
click at [176, 279] on link "PDF Certificate [DATE]T18:37:16.546930" at bounding box center [361, 274] width 518 height 17
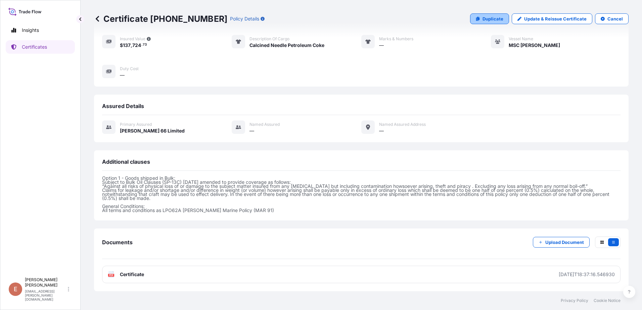
click at [492, 19] on p "Duplicate" at bounding box center [493, 18] width 21 height 7
select select "Ocean Vessel"
select select "31939"
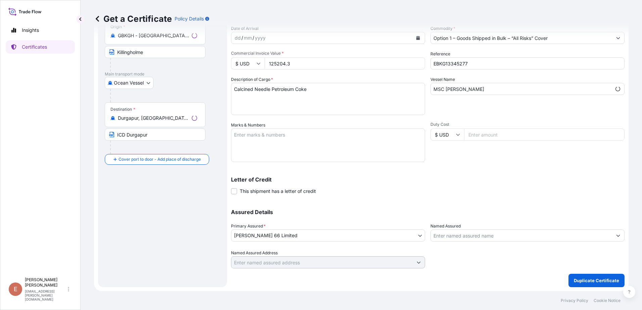
scroll to position [67, 0]
click at [564, 193] on div "Letter of Credit This shipment has a letter of credit Letter of credit * Letter…" at bounding box center [428, 186] width 394 height 18
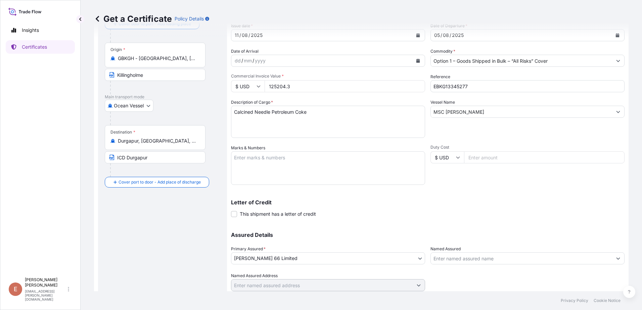
scroll to position [34, 0]
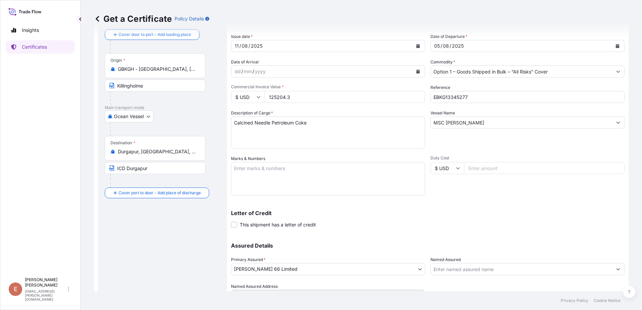
drag, startPoint x: 299, startPoint y: 95, endPoint x: 261, endPoint y: 94, distance: 37.3
click at [261, 94] on div "$ USD 125204.3" at bounding box center [328, 97] width 194 height 12
type input "314901"
click at [445, 93] on input "EBKG13345277" at bounding box center [528, 97] width 194 height 12
click at [449, 96] on input "EBKG13345277" at bounding box center [528, 97] width 194 height 12
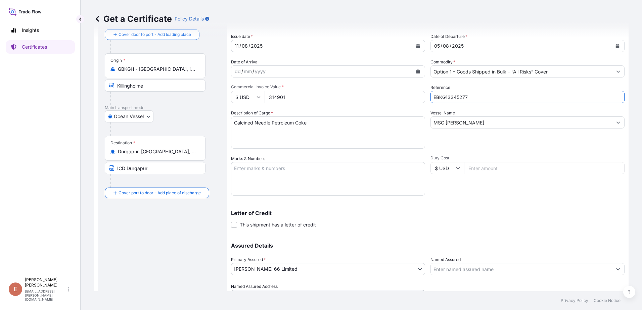
click at [449, 96] on input "EBKG13345277" at bounding box center [528, 97] width 194 height 12
paste input "54208"
type input "EBKG13354208"
click at [159, 152] on input "Durgapur, [GEOGRAPHIC_DATA], [GEOGRAPHIC_DATA]" at bounding box center [157, 151] width 79 height 7
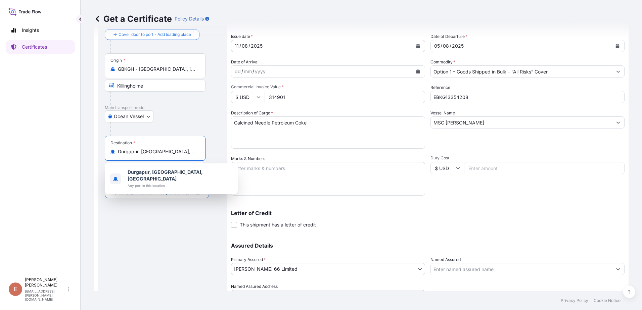
click at [159, 152] on input "Durgapur, [GEOGRAPHIC_DATA], [GEOGRAPHIC_DATA]" at bounding box center [157, 151] width 79 height 7
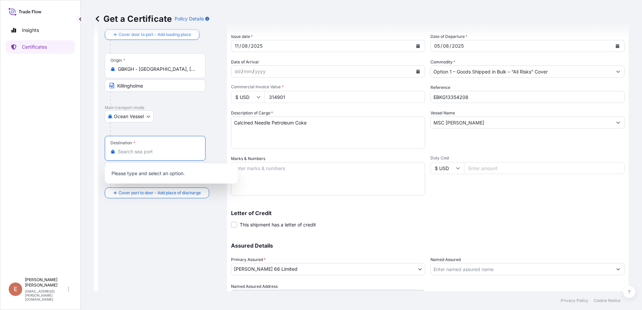
click at [132, 155] on input "Destination *" at bounding box center [157, 151] width 79 height 7
type input "Durgapur, [GEOGRAPHIC_DATA], [GEOGRAPHIC_DATA]"
click at [139, 245] on div "Route Details Cover door to port - Add loading place Place of loading Road / [G…" at bounding box center [163, 164] width 116 height 300
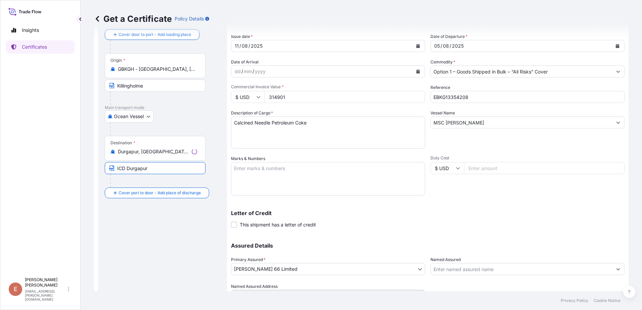
click at [127, 166] on input "ICD Durgapur" at bounding box center [155, 168] width 101 height 12
click at [154, 154] on input "Durgapur, [GEOGRAPHIC_DATA], [GEOGRAPHIC_DATA]" at bounding box center [157, 151] width 79 height 7
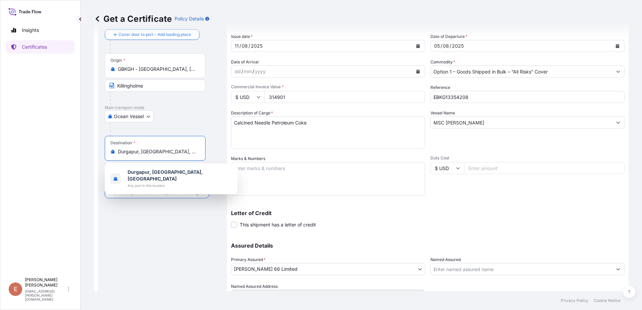
click at [154, 153] on input "Durgapur, [GEOGRAPHIC_DATA], [GEOGRAPHIC_DATA]" at bounding box center [157, 151] width 79 height 7
drag, startPoint x: 189, startPoint y: 152, endPoint x: 110, endPoint y: 151, distance: 78.9
click at [110, 151] on div "Destination * [GEOGRAPHIC_DATA], [GEOGRAPHIC_DATA], [GEOGRAPHIC_DATA]" at bounding box center [155, 148] width 101 height 25
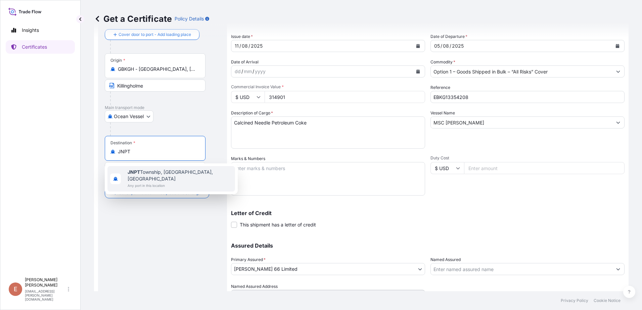
click at [152, 174] on span "[GEOGRAPHIC_DATA], [GEOGRAPHIC_DATA], [GEOGRAPHIC_DATA]" at bounding box center [180, 175] width 105 height 13
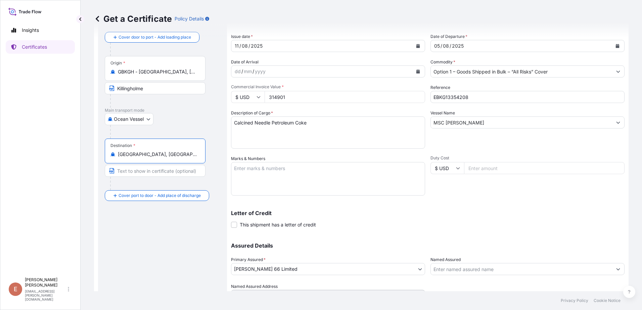
type input "[GEOGRAPHIC_DATA], [GEOGRAPHIC_DATA], [GEOGRAPHIC_DATA]"
click at [142, 173] on input "Text to appear on certificate" at bounding box center [155, 171] width 101 height 12
type input "[PERSON_NAME], [GEOGRAPHIC_DATA]"
click at [530, 224] on div "Letter of Credit This shipment has a letter of credit Letter of credit * Letter…" at bounding box center [428, 220] width 394 height 18
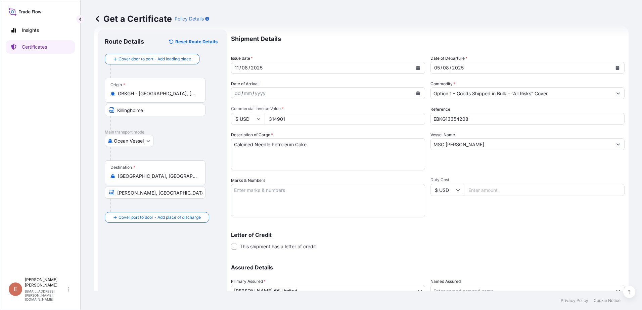
scroll to position [0, 0]
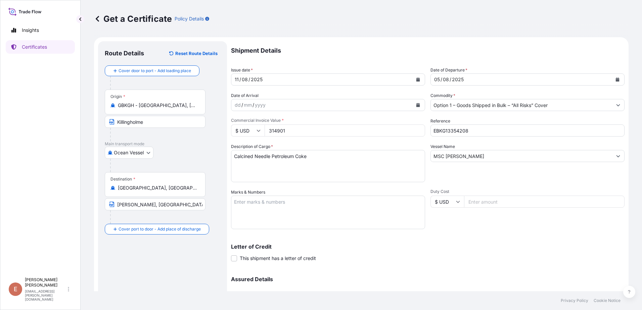
click at [496, 242] on div "Letter of Credit This shipment has a letter of credit Letter of credit * Letter…" at bounding box center [428, 249] width 394 height 26
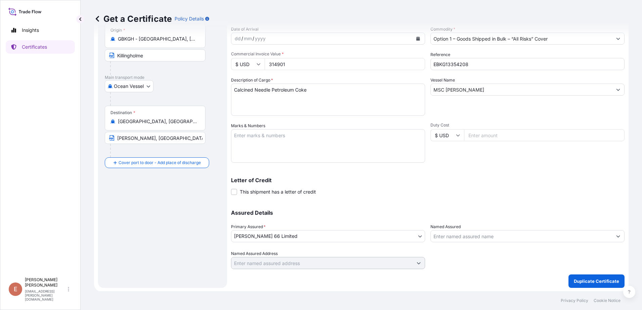
scroll to position [67, 0]
click at [595, 281] on p "Duplicate Certificate" at bounding box center [596, 280] width 45 height 7
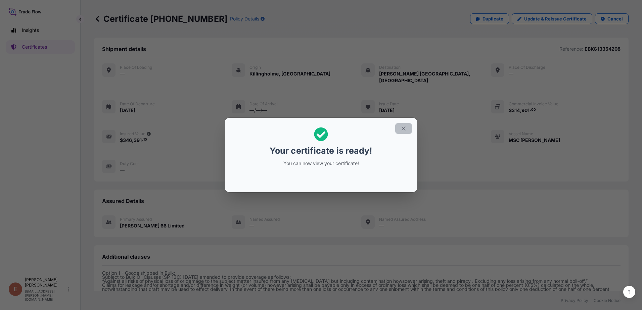
click at [403, 128] on icon "button" at bounding box center [404, 129] width 6 height 6
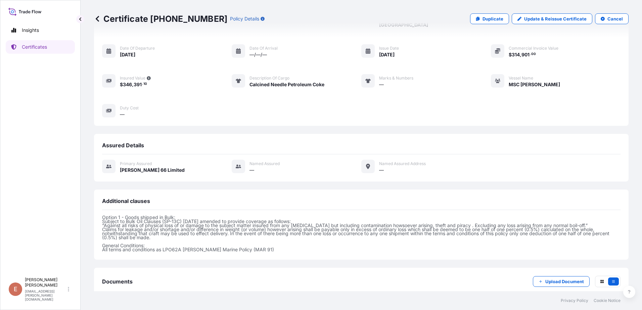
scroll to position [88, 0]
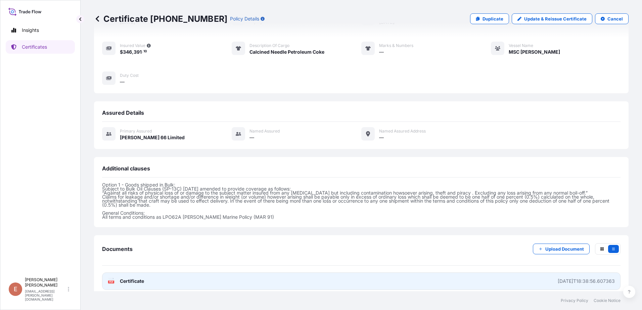
click at [196, 275] on link "PDF Certificate [DATE]T18:38:56.607363" at bounding box center [361, 281] width 518 height 17
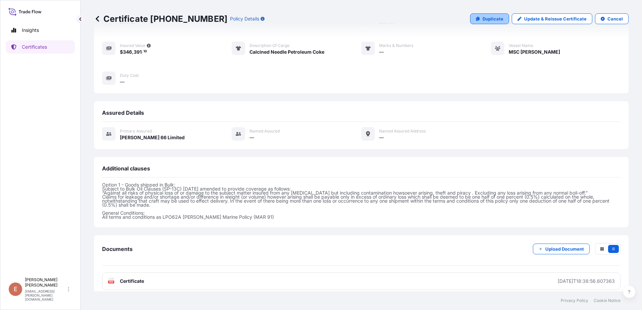
click at [487, 21] on p "Duplicate" at bounding box center [493, 18] width 21 height 7
select select "Ocean Vessel"
select select "31939"
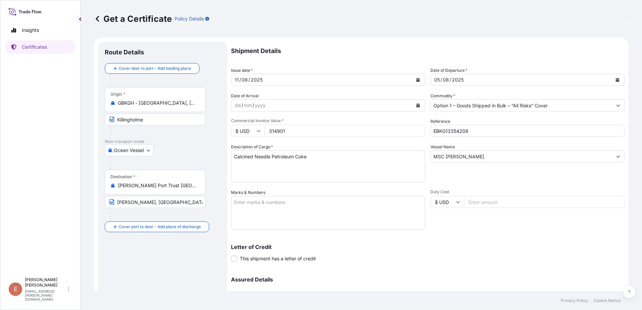
click at [473, 79] on div "[DATE]" at bounding box center [521, 80] width 181 height 12
click at [616, 80] on icon "Calendar" at bounding box center [618, 80] width 4 height 4
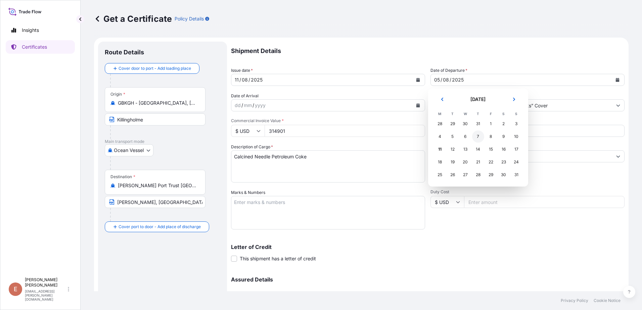
click at [476, 137] on div "7" at bounding box center [478, 137] width 12 height 12
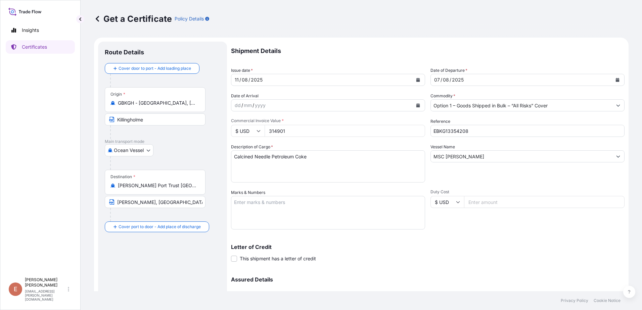
drag, startPoint x: 296, startPoint y: 130, endPoint x: 264, endPoint y: 129, distance: 31.9
click at [264, 129] on div "$ USD 314901" at bounding box center [328, 131] width 194 height 12
type input "439402.50"
click at [329, 155] on textarea "Calcined Needle Petroleum Coke" at bounding box center [328, 166] width 194 height 32
click at [468, 158] on input "MSC [PERSON_NAME]" at bounding box center [521, 156] width 181 height 12
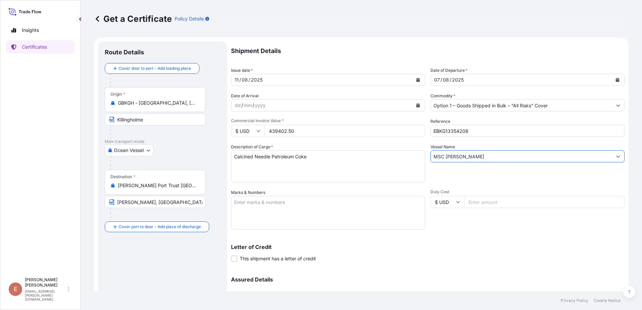
click at [457, 157] on input "MSC [PERSON_NAME]" at bounding box center [521, 156] width 181 height 12
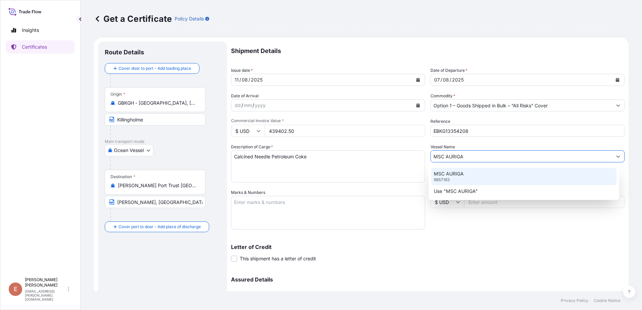
click at [463, 178] on div "MSC AURIGA 9857183" at bounding box center [524, 176] width 186 height 17
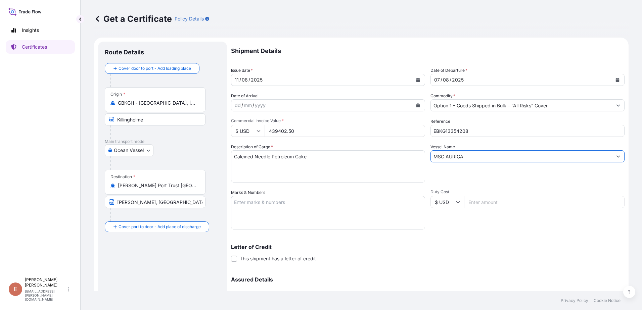
type input "MSC AURIGA"
click at [461, 130] on input "EBKG13354208" at bounding box center [528, 131] width 194 height 12
paste input "45299"
type input "EBKG13345299"
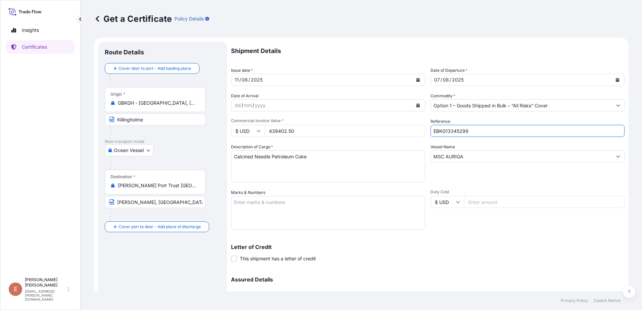
click at [169, 187] on input "[PERSON_NAME] Port Trust [GEOGRAPHIC_DATA], [GEOGRAPHIC_DATA]" at bounding box center [157, 185] width 79 height 7
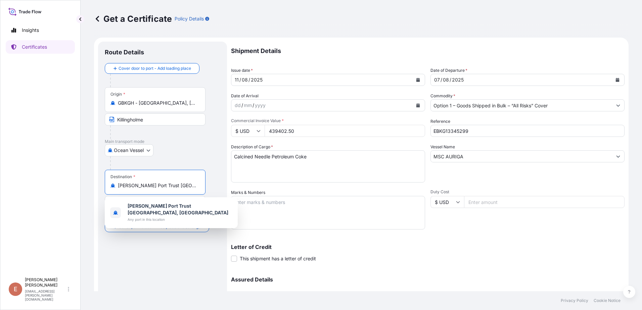
click at [169, 187] on input "[PERSON_NAME] Port Trust [GEOGRAPHIC_DATA], [GEOGRAPHIC_DATA]" at bounding box center [157, 185] width 79 height 7
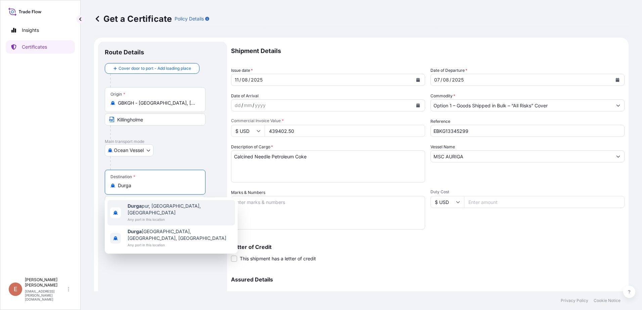
click at [158, 203] on span "Durga pur, [GEOGRAPHIC_DATA], [GEOGRAPHIC_DATA]" at bounding box center [180, 209] width 105 height 13
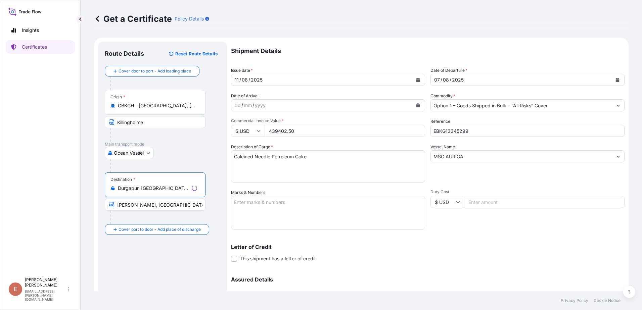
type input "Durgapur, [GEOGRAPHIC_DATA], [GEOGRAPHIC_DATA]"
click at [143, 206] on input "[PERSON_NAME], [GEOGRAPHIC_DATA]" at bounding box center [155, 205] width 101 height 12
click at [172, 206] on input "[PERSON_NAME], [GEOGRAPHIC_DATA]" at bounding box center [155, 205] width 101 height 12
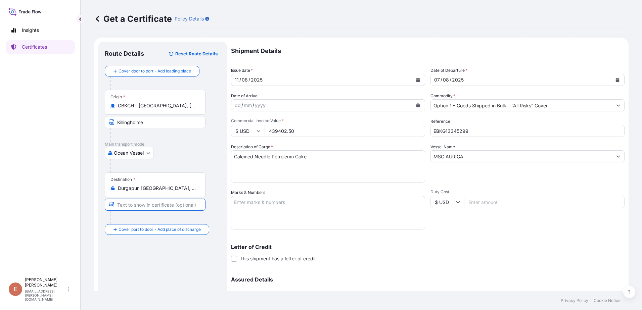
click at [171, 206] on input "Text to appear on certificate" at bounding box center [155, 205] width 101 height 12
type input "ICD Durgapur"
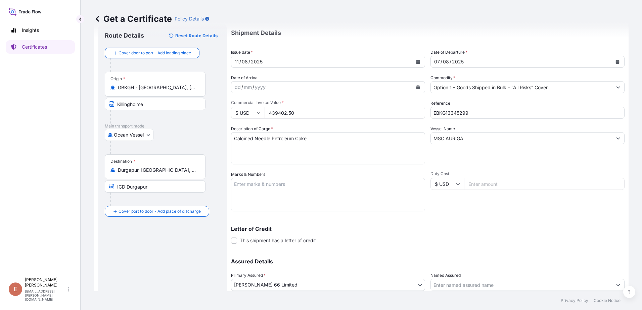
scroll to position [67, 0]
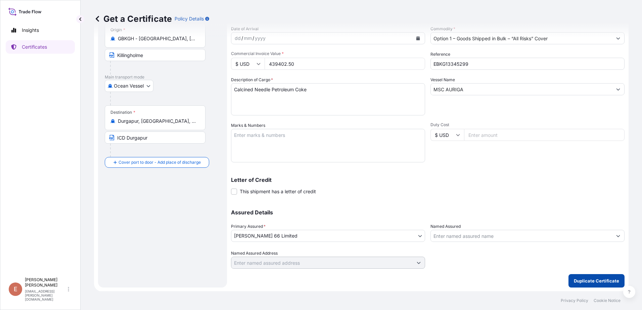
click at [588, 281] on p "Duplicate Certificate" at bounding box center [596, 281] width 45 height 7
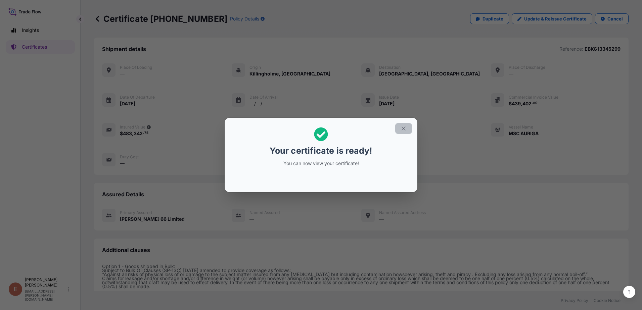
click at [401, 129] on icon "button" at bounding box center [404, 129] width 6 height 6
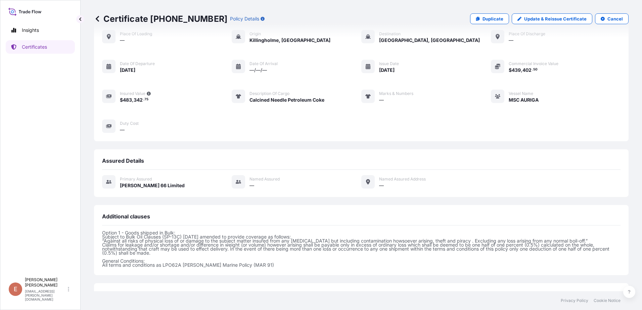
scroll to position [88, 0]
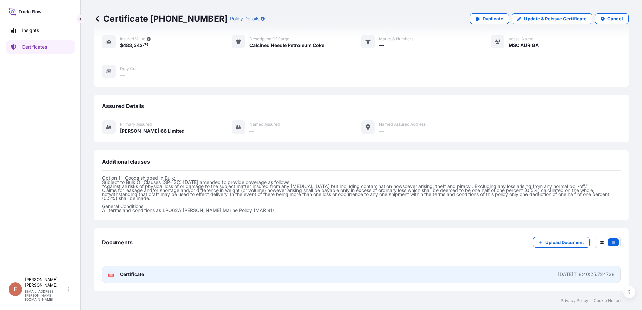
click at [113, 275] on text "PDF" at bounding box center [111, 275] width 4 height 2
